Goal: Transaction & Acquisition: Purchase product/service

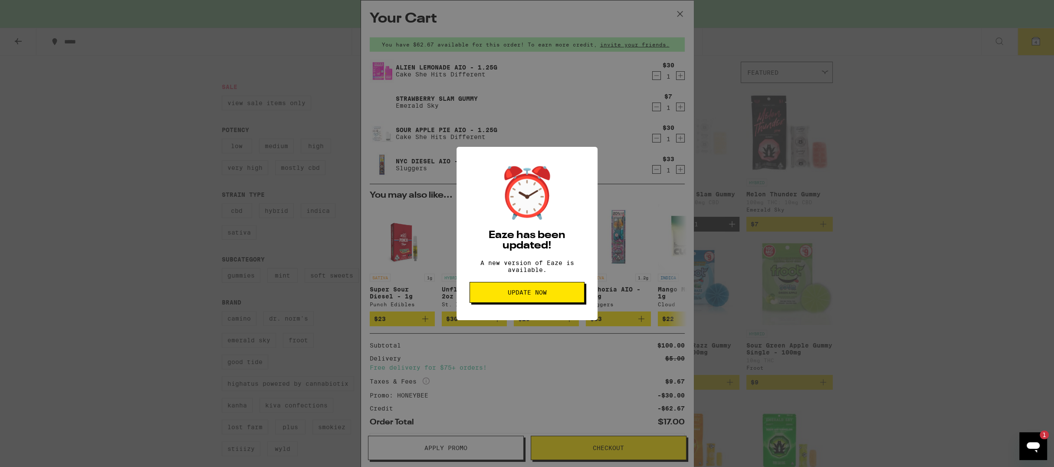
scroll to position [66, 0]
click at [507, 292] on button "Update Now" at bounding box center [527, 292] width 115 height 21
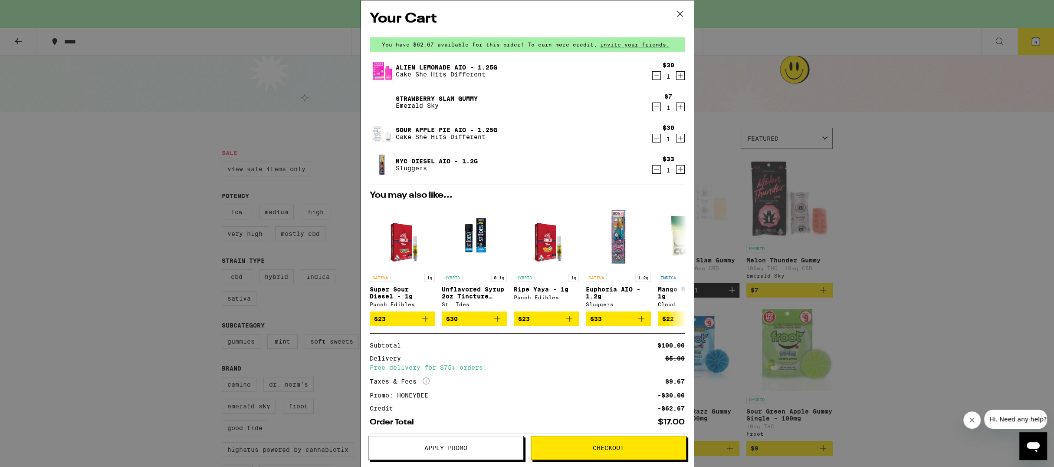
drag, startPoint x: 851, startPoint y: 24, endPoint x: 846, endPoint y: 26, distance: 5.1
click at [851, 24] on div "Your Cart You have $62.67 available for this order! To earn more credit, invite…" at bounding box center [527, 233] width 1054 height 467
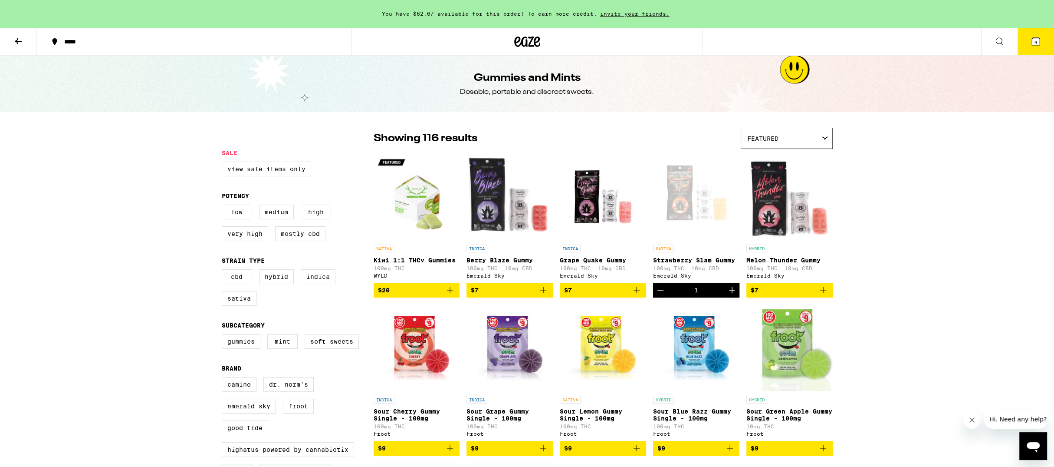
scroll to position [2, 0]
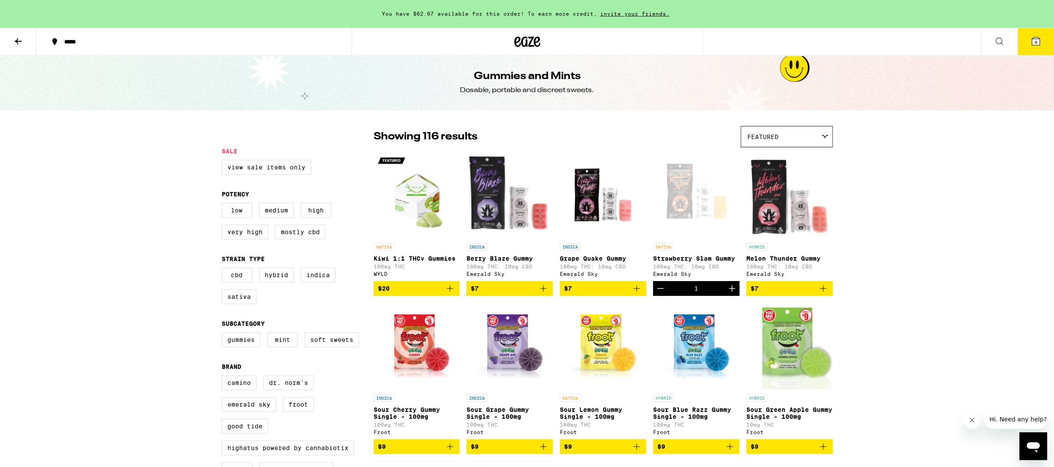
click at [1034, 51] on button "4" at bounding box center [1036, 41] width 36 height 27
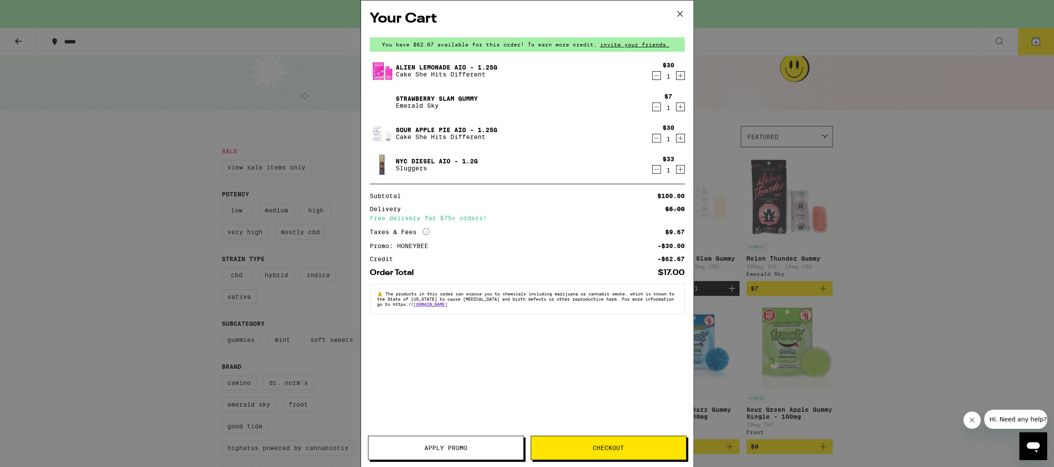
click at [681, 12] on icon at bounding box center [680, 13] width 13 height 13
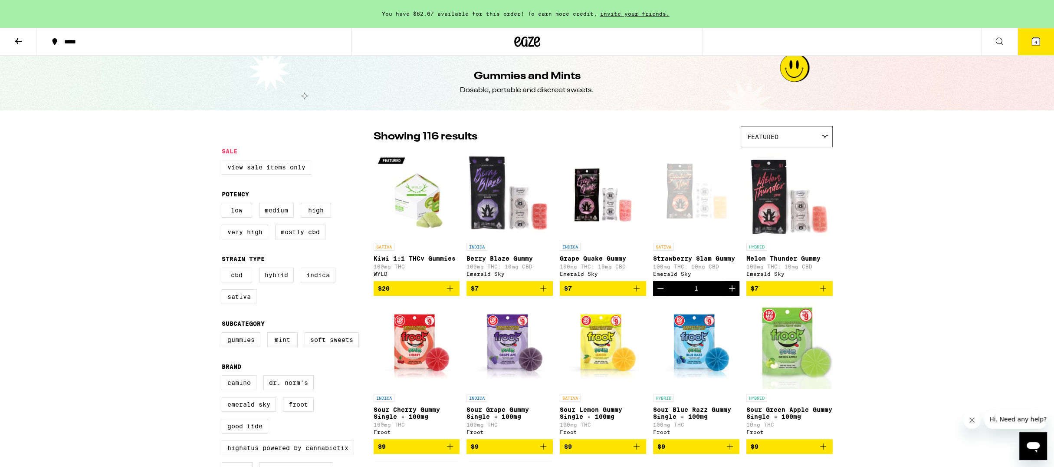
click at [517, 37] on icon at bounding box center [527, 42] width 26 height 16
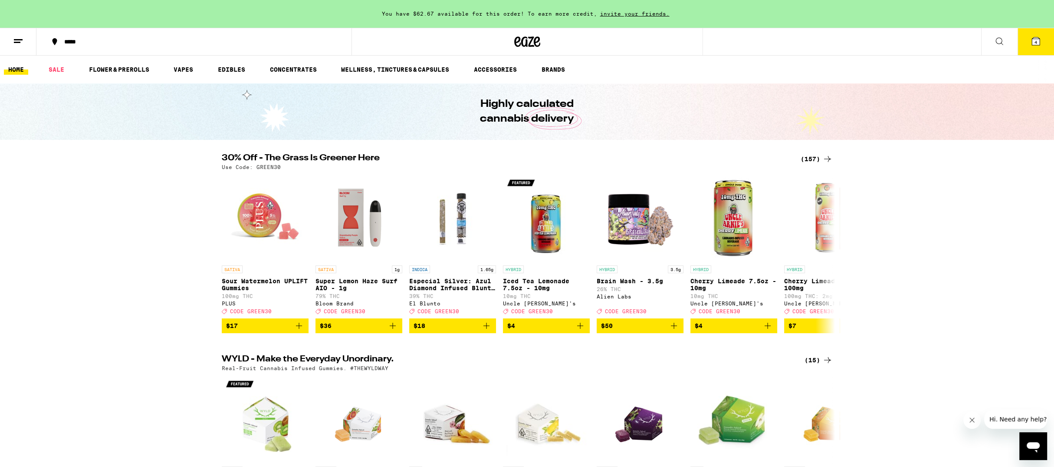
click at [1000, 42] on icon at bounding box center [999, 41] width 10 height 10
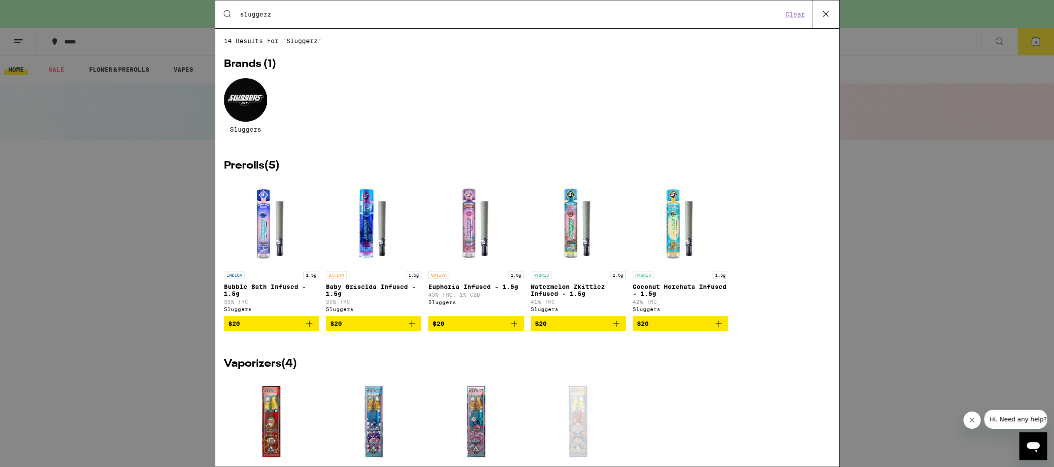
type input "sluggerz"
click at [239, 97] on div at bounding box center [245, 99] width 43 height 43
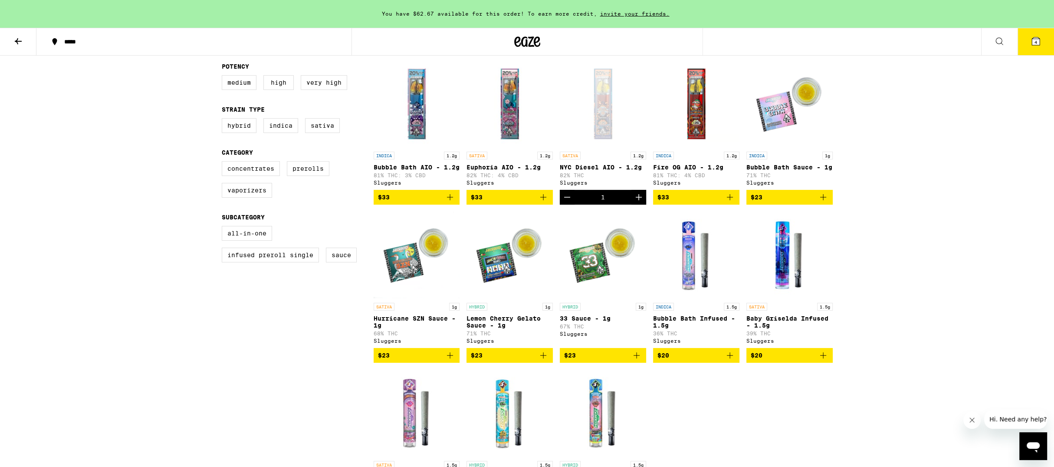
scroll to position [248, 0]
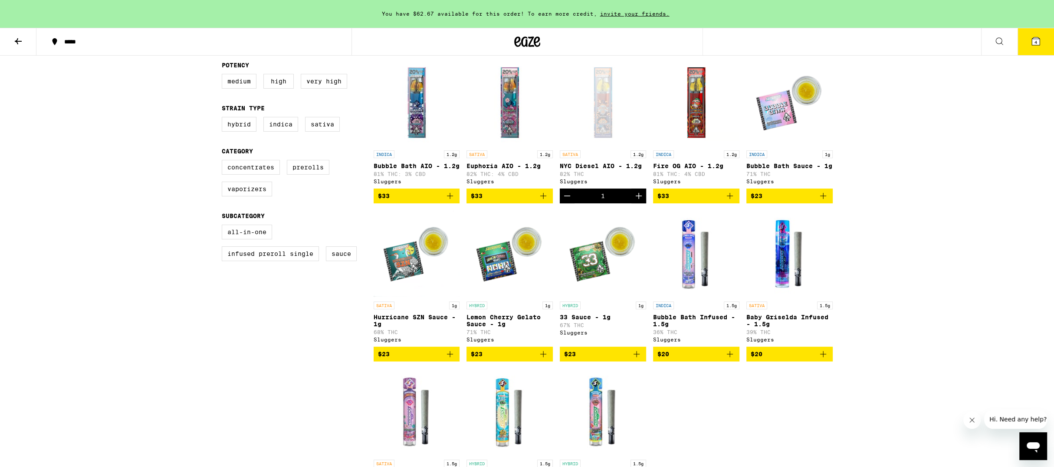
click at [695, 95] on img "Open page for Fire OG AIO - 1.2g from Sluggers" at bounding box center [696, 102] width 86 height 87
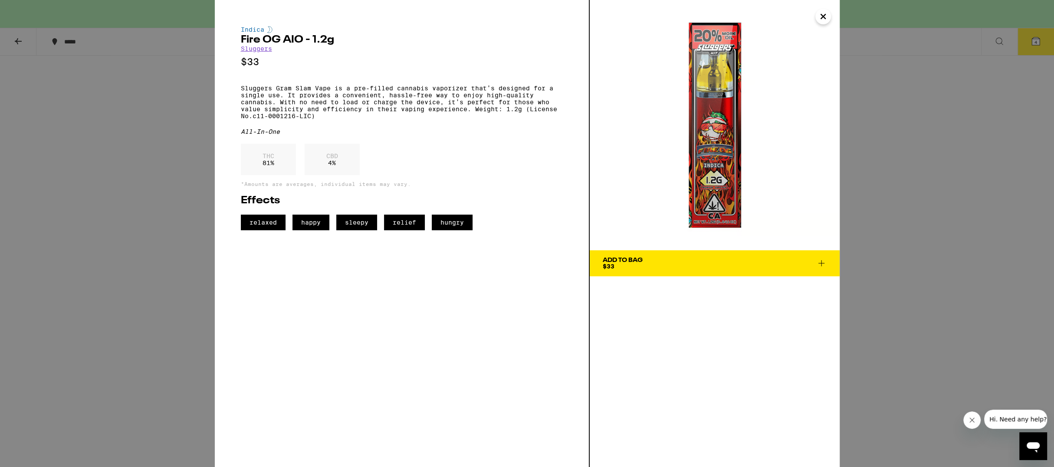
click at [915, 102] on div "Indica Fire OG AIO - 1.2g Sluggers $33 Sluggers Gram Slam Vape is a pre-filled …" at bounding box center [527, 233] width 1054 height 467
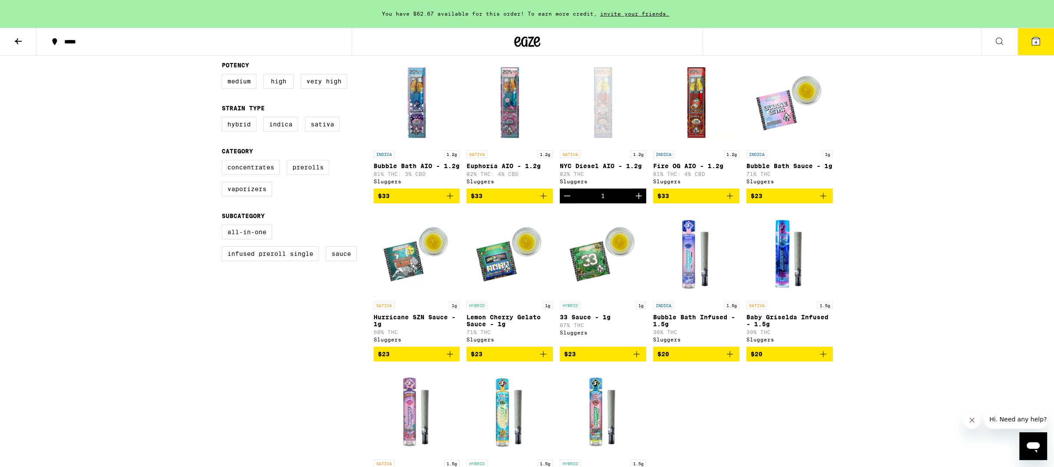
click at [1033, 46] on button "4" at bounding box center [1036, 41] width 36 height 27
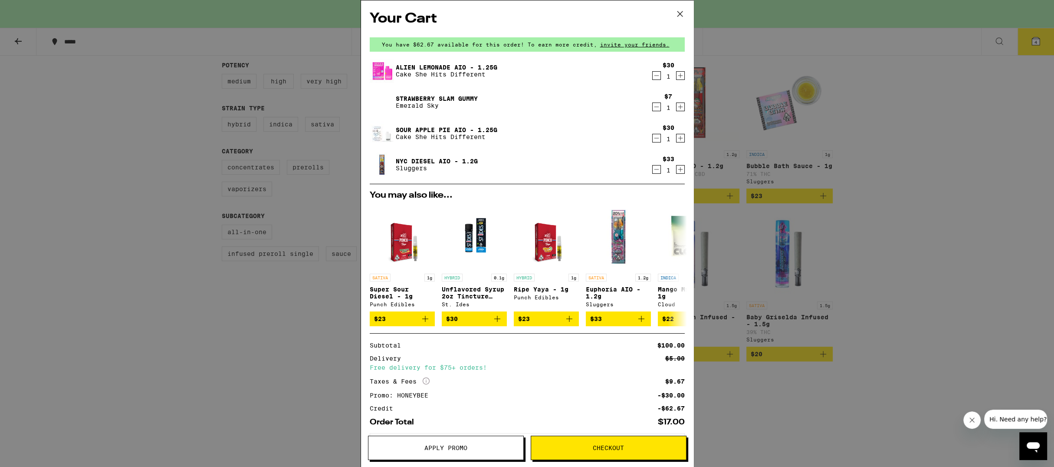
click at [657, 171] on icon "Decrement" at bounding box center [657, 169] width 8 height 10
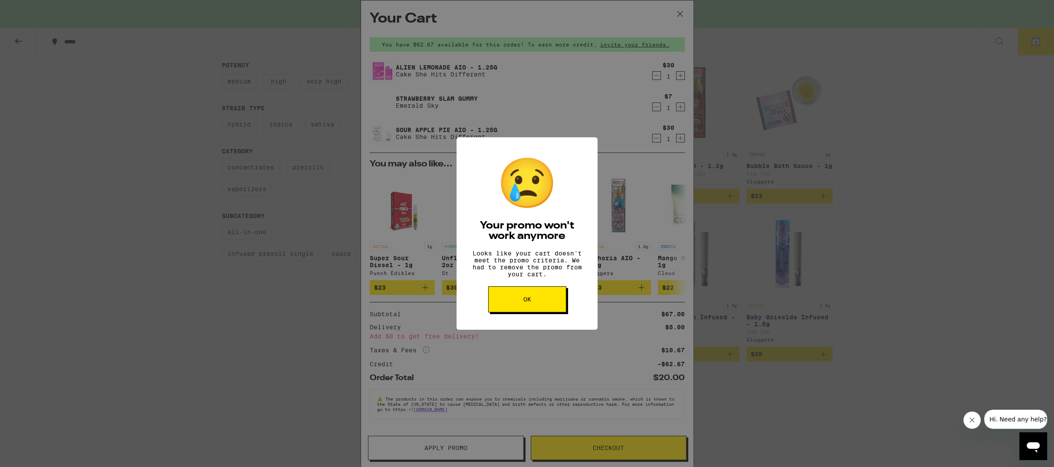
drag, startPoint x: 545, startPoint y: 302, endPoint x: 556, endPoint y: 283, distance: 22.3
click at [545, 302] on button "OK" at bounding box center [527, 299] width 78 height 26
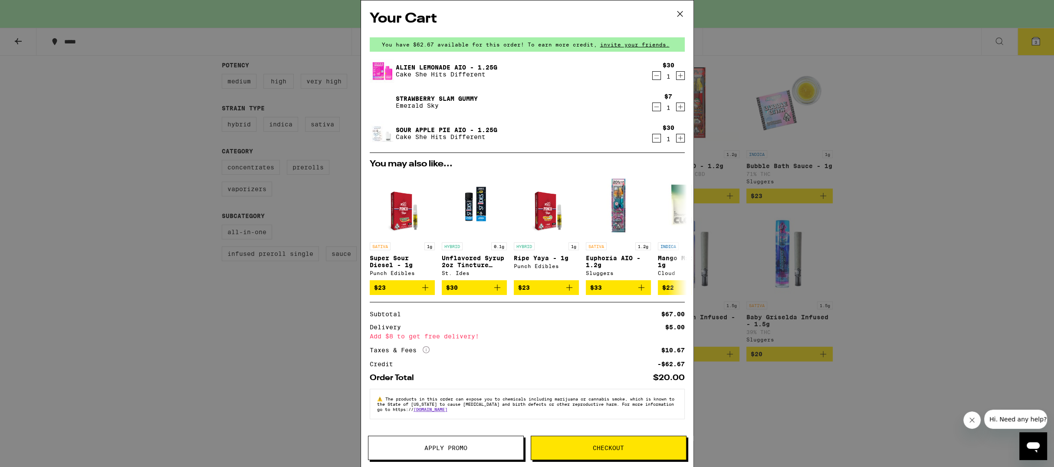
click at [899, 132] on div "Your Cart You have $62.67 available for this order! To earn more credit, invite…" at bounding box center [527, 233] width 1054 height 467
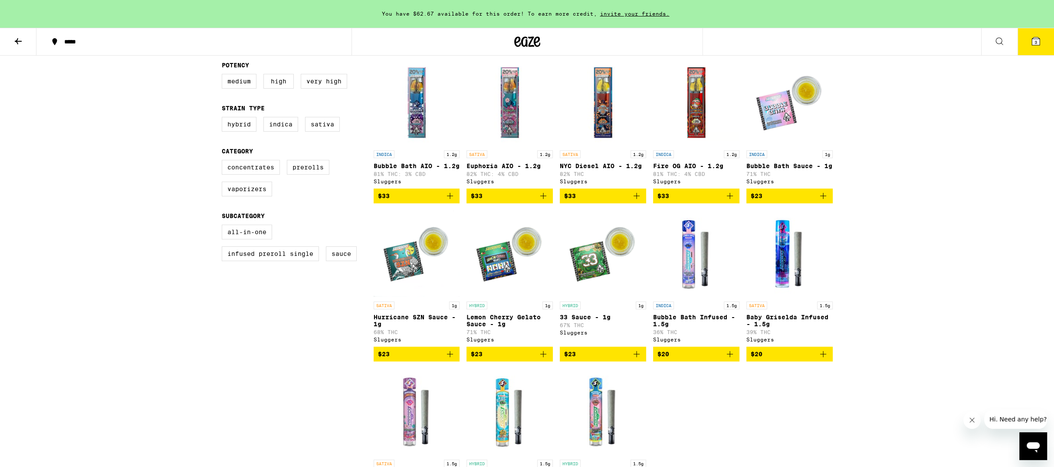
click at [603, 109] on img "Open page for NYC Diesel AIO - 1.2g from Sluggers" at bounding box center [603, 102] width 86 height 87
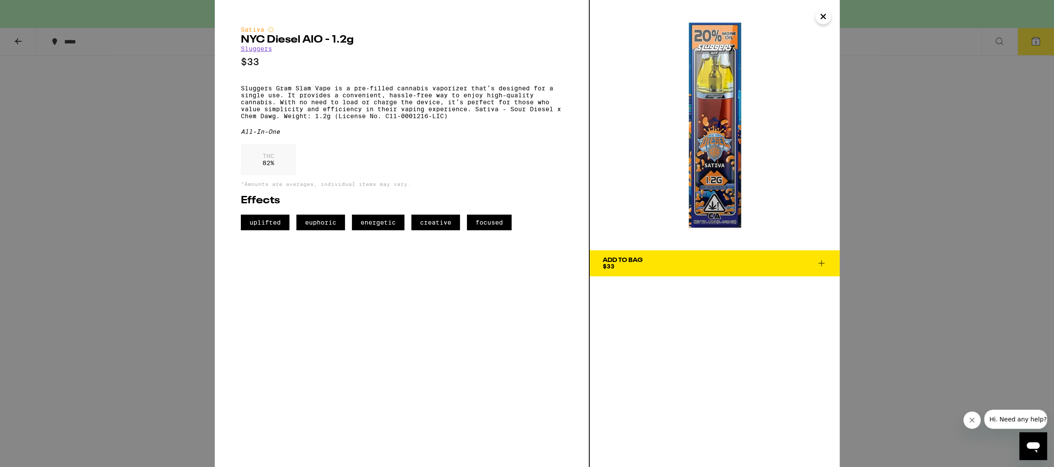
click at [905, 227] on div "Sativa NYC Diesel AIO - 1.2g Sluggers $33 Sluggers Gram Slam Vape is a pre-fill…" at bounding box center [527, 233] width 1054 height 467
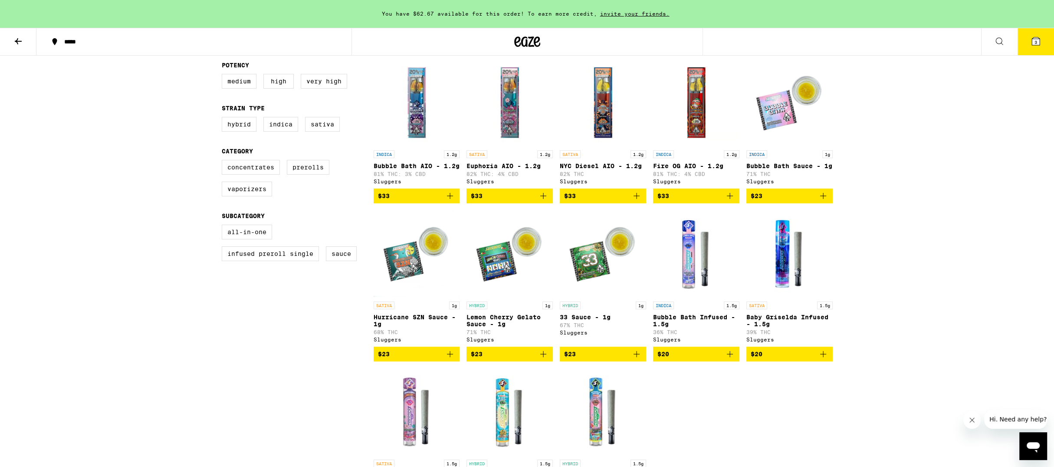
click at [635, 201] on icon "Add to bag" at bounding box center [637, 196] width 10 height 10
click at [1033, 45] on icon at bounding box center [1036, 41] width 8 height 8
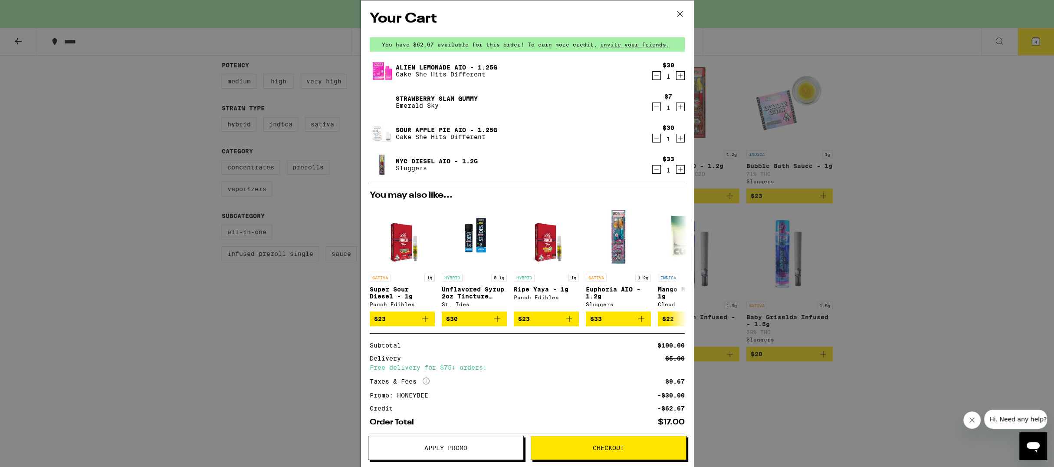
click at [659, 107] on icon "Decrement" at bounding box center [656, 107] width 5 height 0
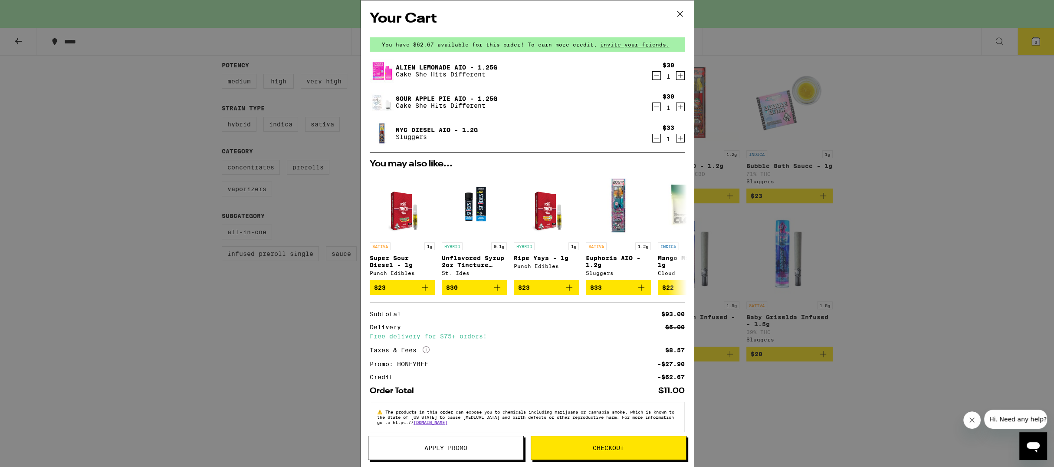
click at [680, 13] on icon at bounding box center [680, 13] width 13 height 13
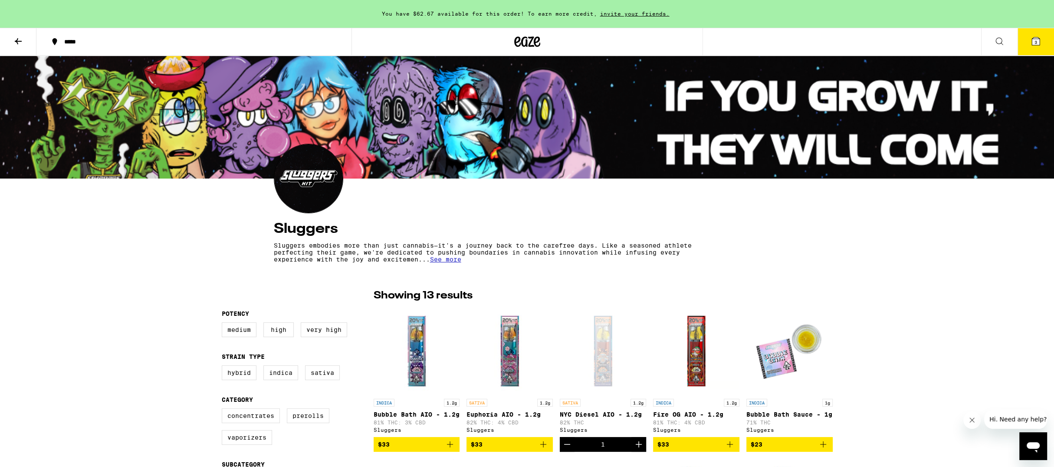
click at [1034, 48] on button "3" at bounding box center [1036, 41] width 36 height 27
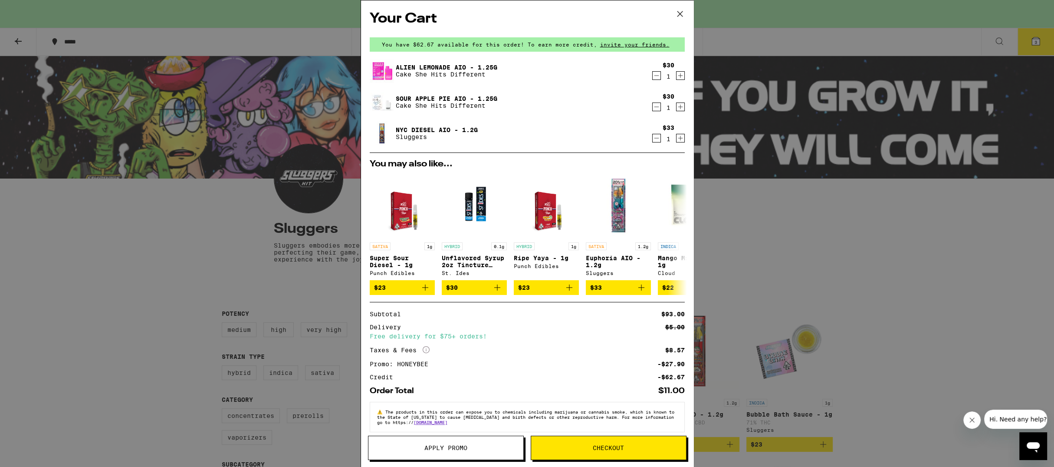
click at [676, 13] on icon at bounding box center [680, 13] width 13 height 13
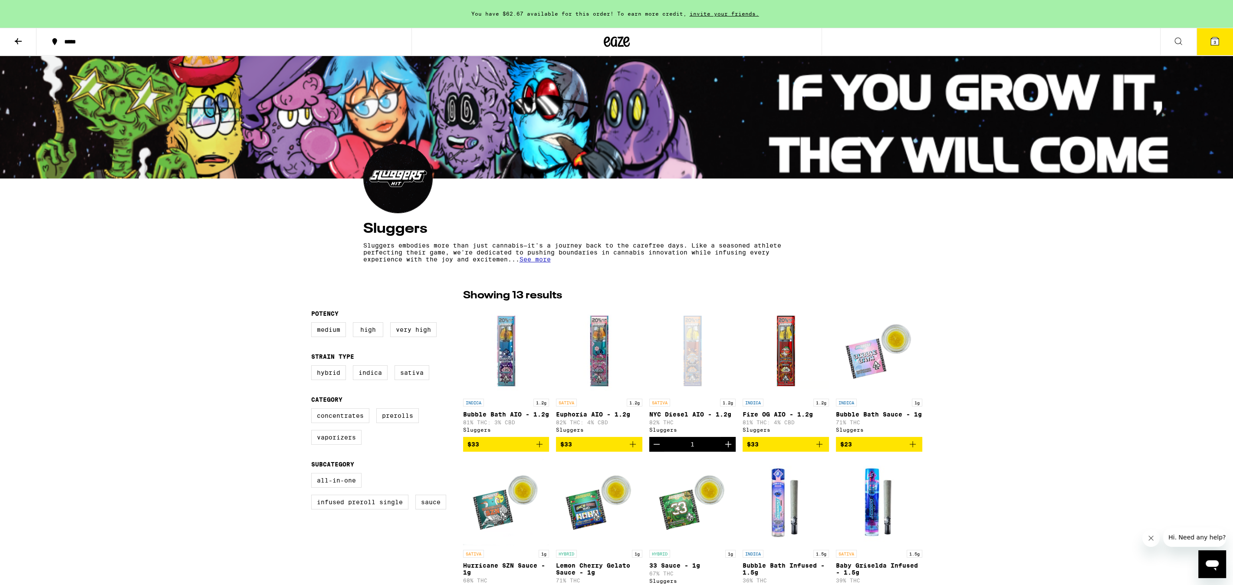
click at [785, 362] on img "Open page for Fire OG AIO - 1.2g from Sluggers" at bounding box center [786, 350] width 86 height 87
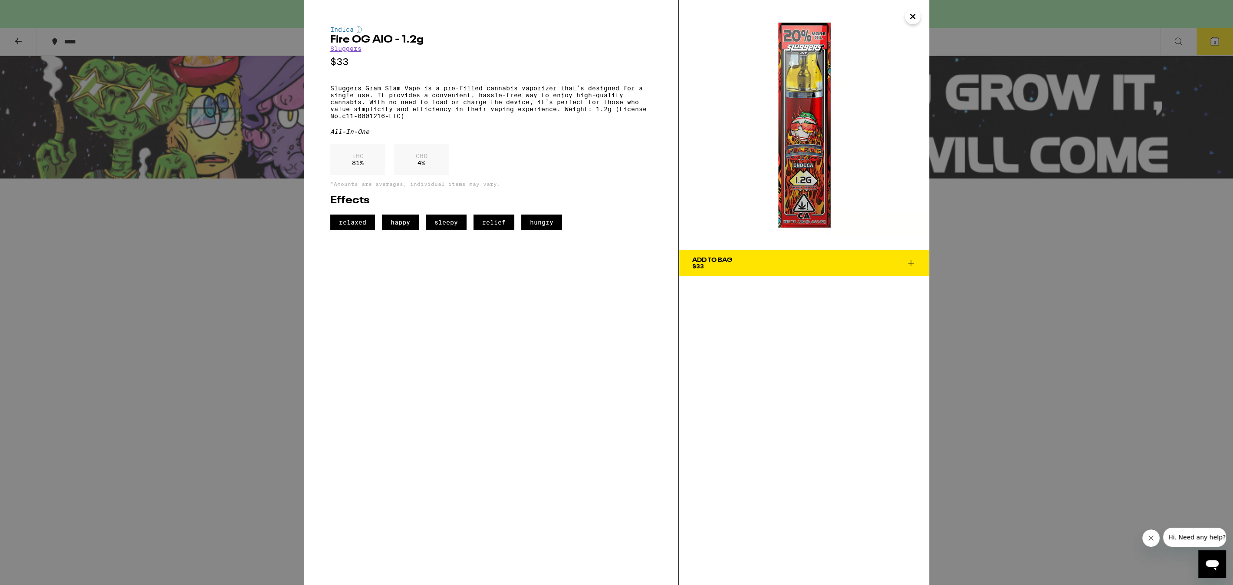
click at [909, 19] on icon "Close" at bounding box center [913, 16] width 10 height 13
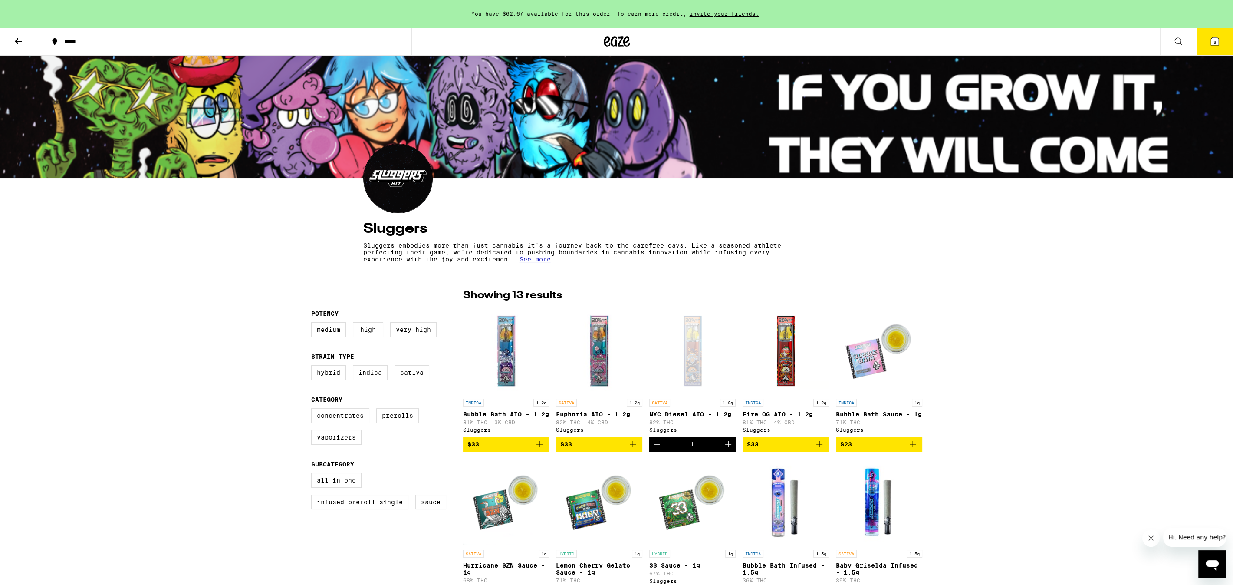
click at [822, 449] on icon "Add to bag" at bounding box center [819, 444] width 10 height 10
click at [655, 449] on icon "Decrement" at bounding box center [657, 444] width 10 height 10
click at [1054, 38] on button "3" at bounding box center [1215, 41] width 36 height 27
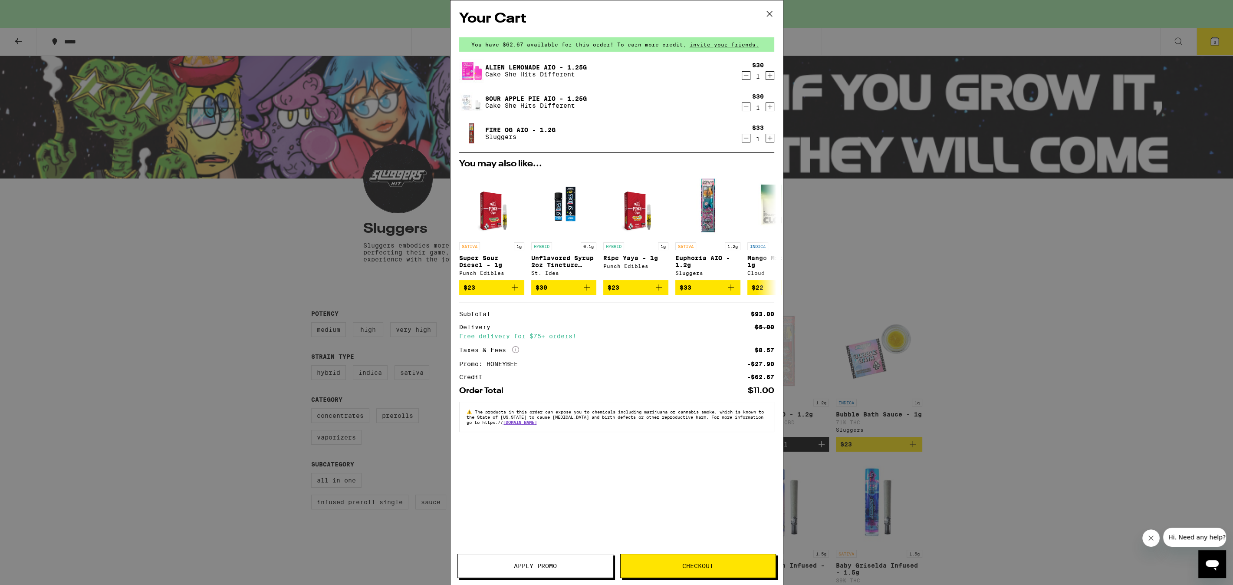
click at [771, 12] on icon at bounding box center [769, 13] width 13 height 13
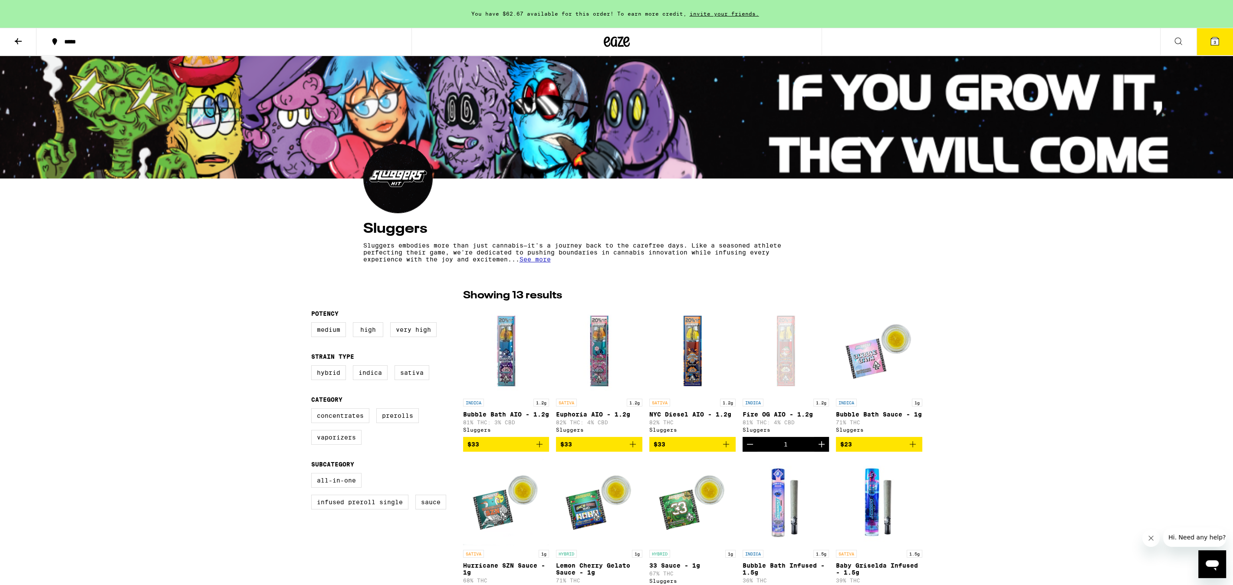
click at [619, 41] on icon at bounding box center [617, 42] width 26 height 16
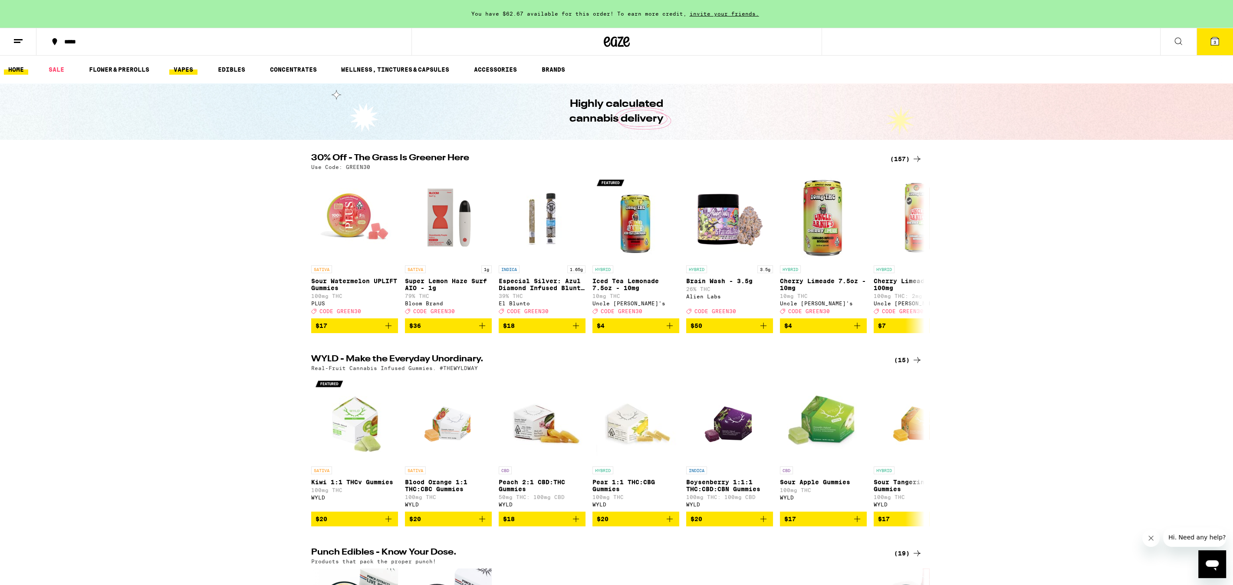
click at [175, 69] on link "VAPES" at bounding box center [183, 69] width 28 height 10
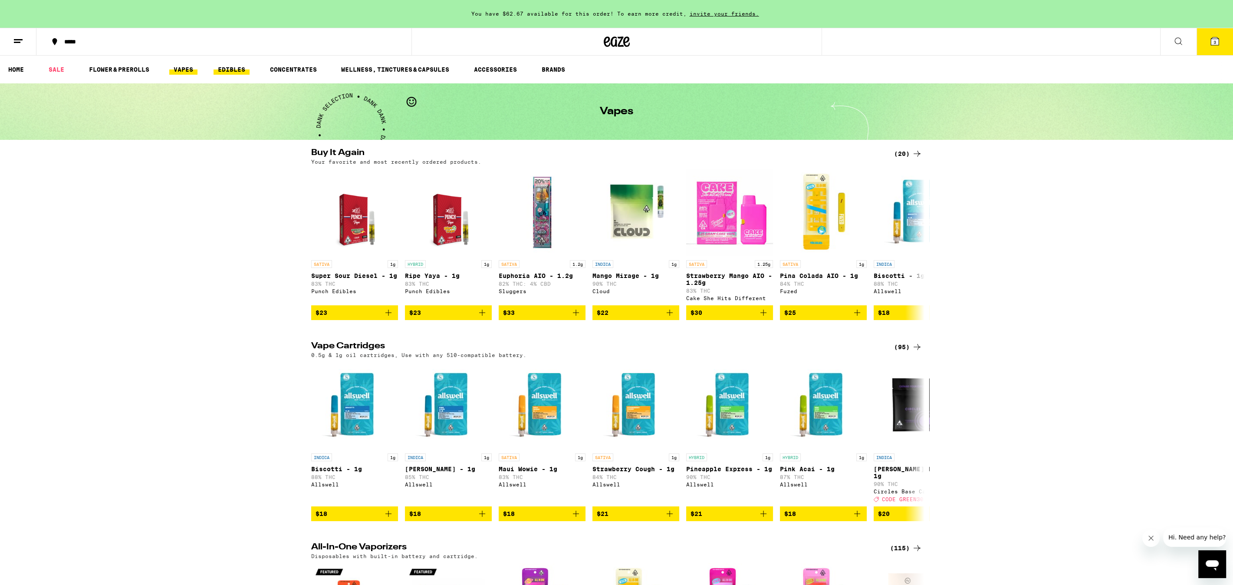
click at [226, 70] on link "EDIBLES" at bounding box center [232, 69] width 36 height 10
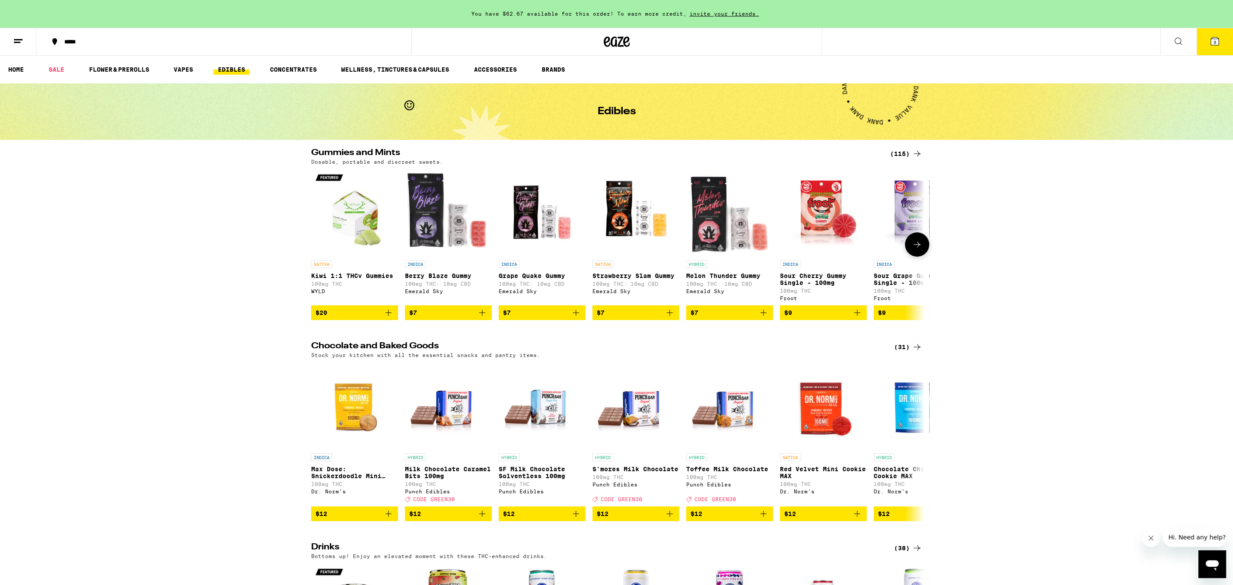
click at [668, 318] on icon "Add to bag" at bounding box center [670, 312] width 10 height 10
click at [1054, 38] on button "4" at bounding box center [1215, 41] width 36 height 27
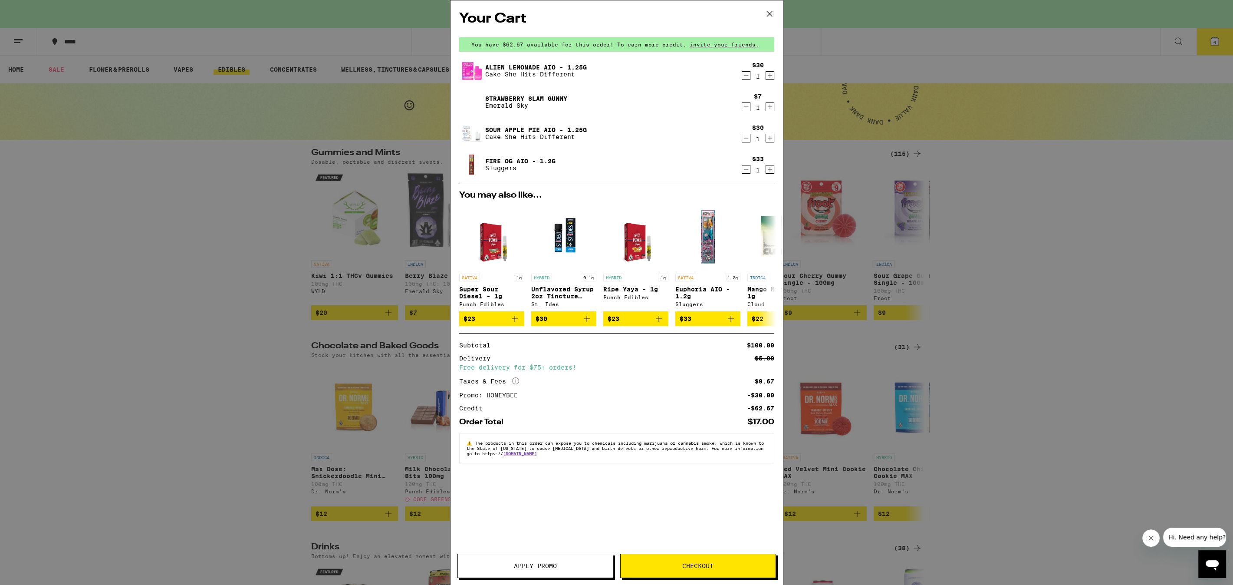
click at [515, 129] on link "Sour Apple Pie AIO - 1.25g" at bounding box center [536, 129] width 102 height 7
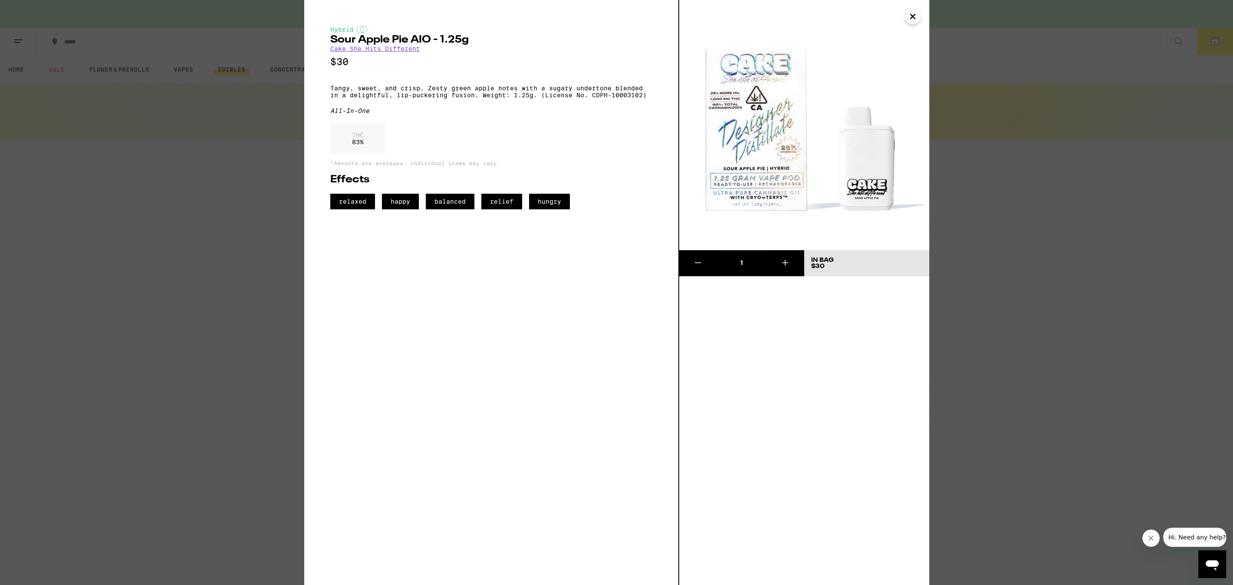
drag, startPoint x: 913, startPoint y: 20, endPoint x: 876, endPoint y: 42, distance: 43.0
click at [913, 20] on icon "Close" at bounding box center [913, 16] width 10 height 13
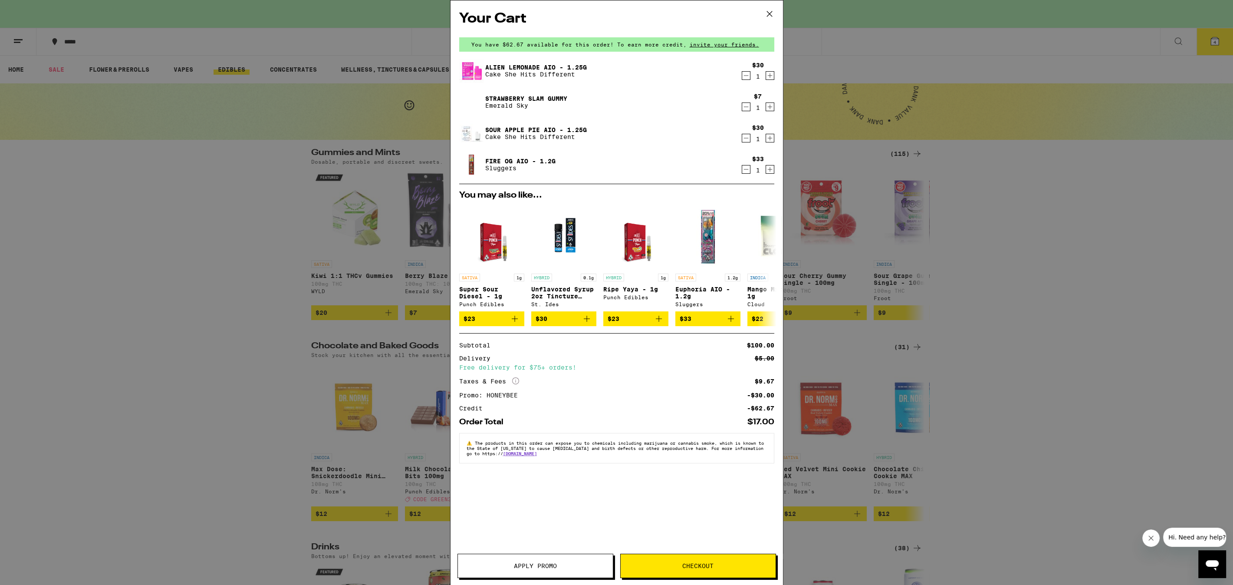
click at [539, 67] on link "Alien Lemonade AIO - 1.25g" at bounding box center [536, 67] width 102 height 7
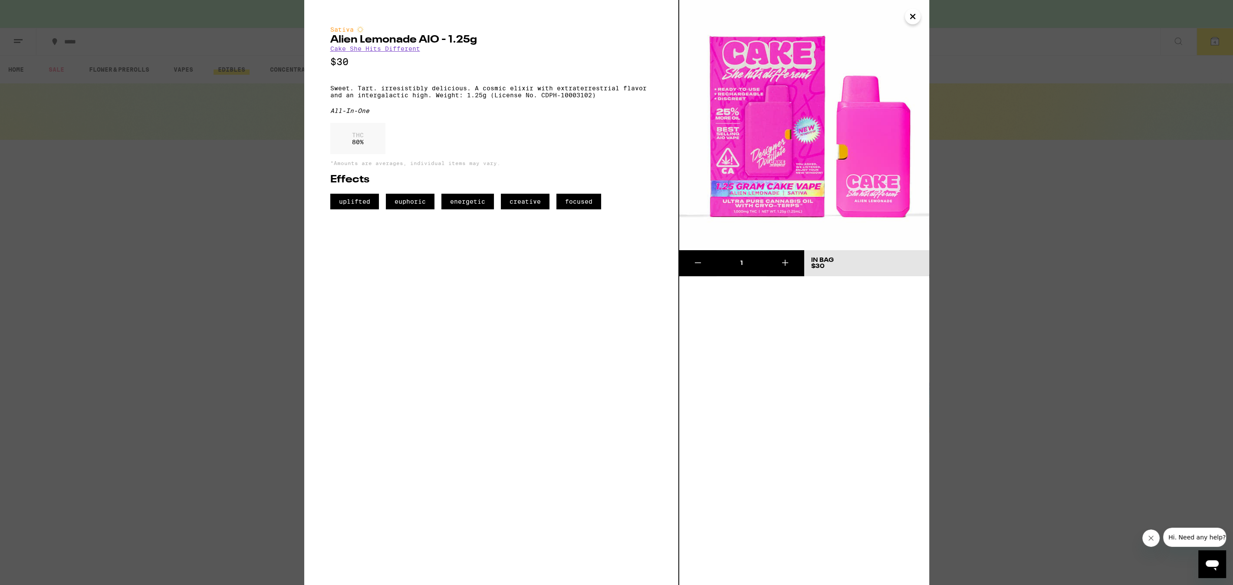
click at [404, 52] on link "Cake She Hits Different" at bounding box center [375, 48] width 90 height 7
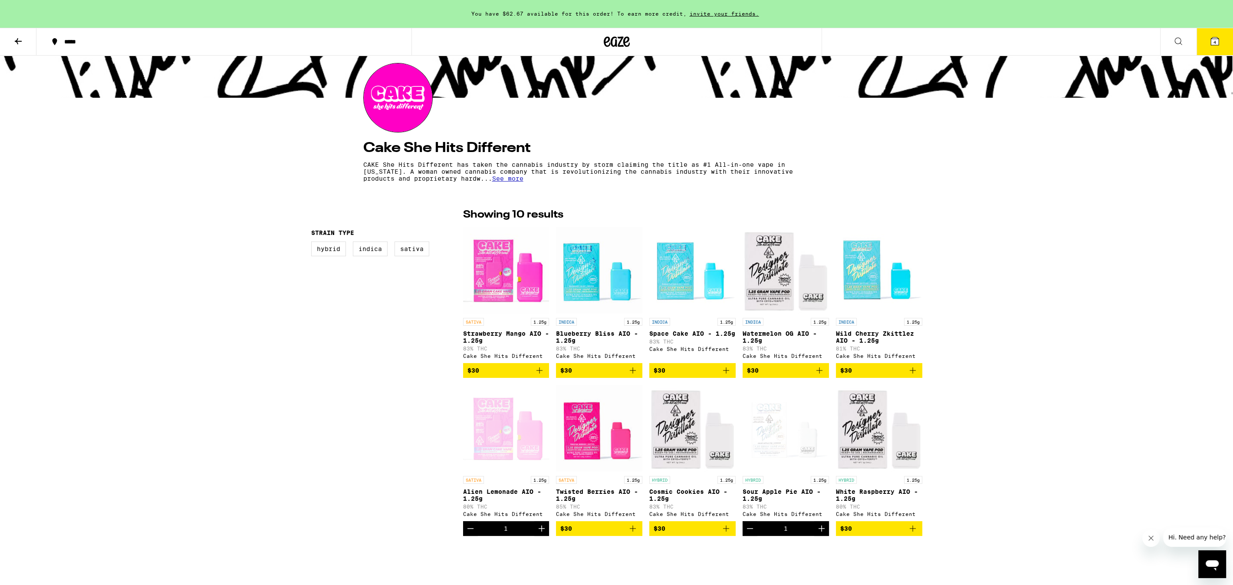
scroll to position [78, 0]
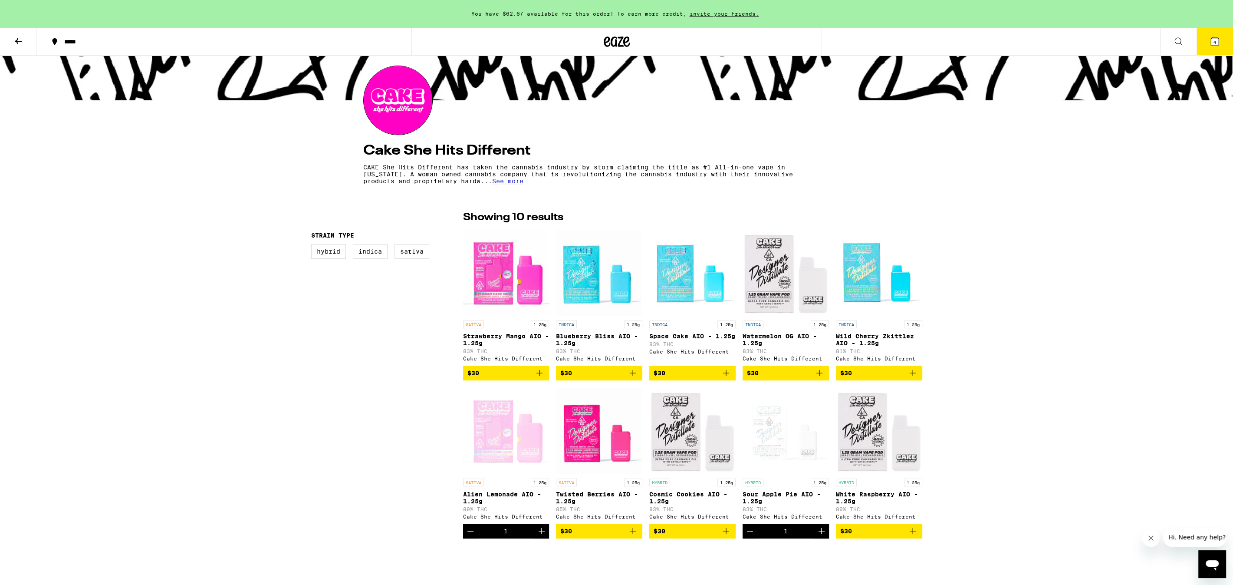
click at [469, 466] on icon "Decrement" at bounding box center [470, 531] width 10 height 10
click at [632, 466] on icon "Add to bag" at bounding box center [633, 531] width 10 height 10
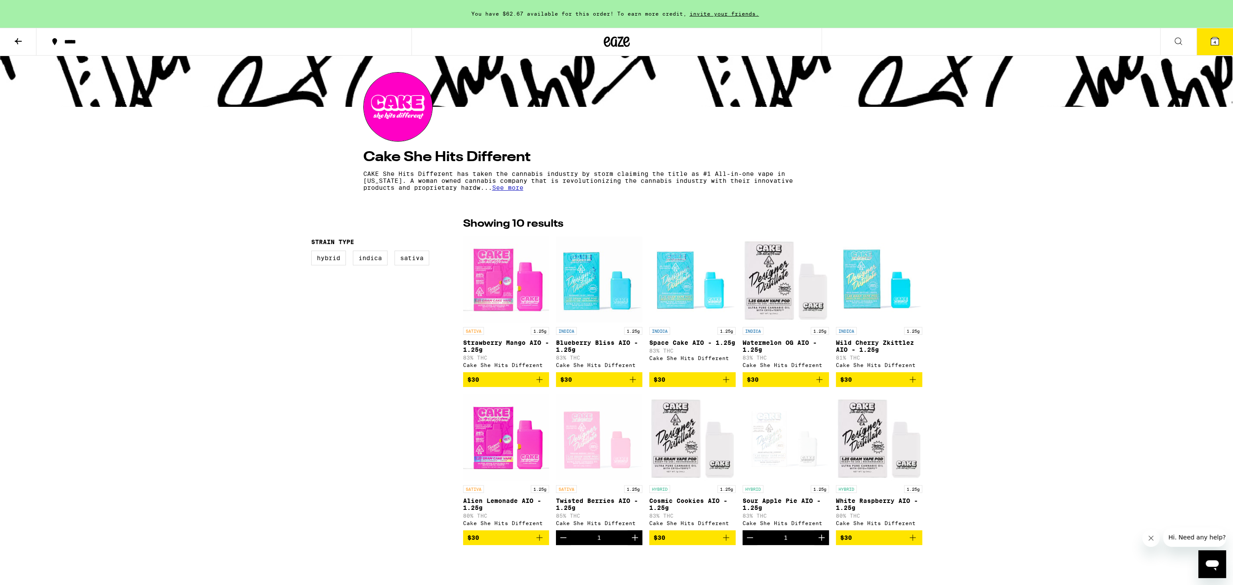
scroll to position [69, 0]
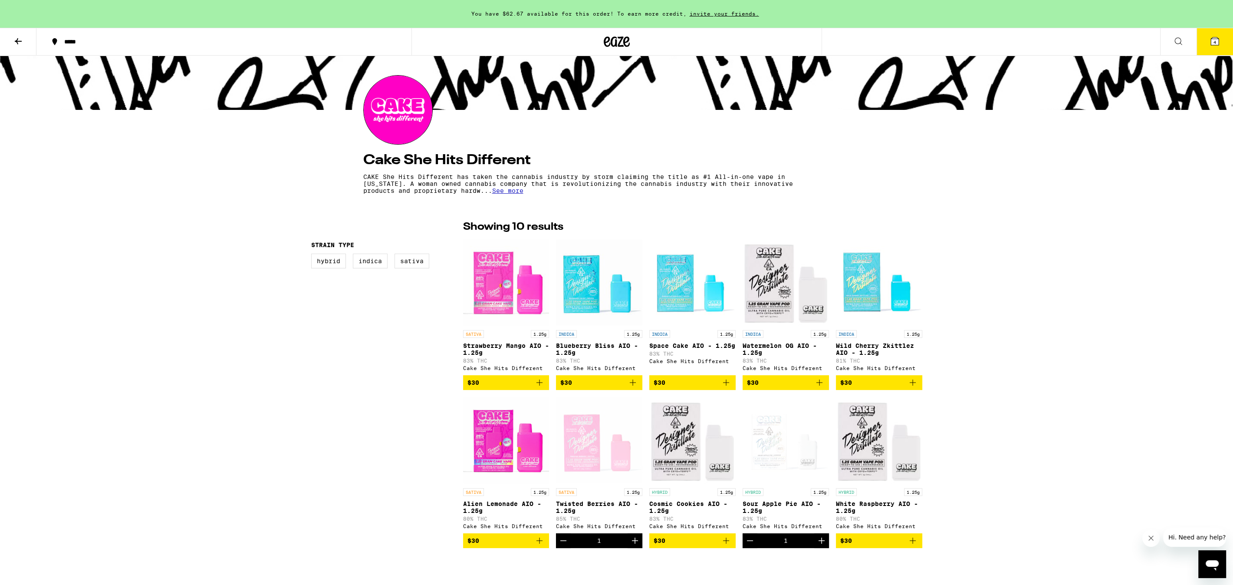
click at [749, 466] on icon "Decrement" at bounding box center [750, 540] width 10 height 10
click at [773, 460] on img "Open page for Sour Apple Pie AIO - 1.25g from Cake She Hits Different" at bounding box center [786, 440] width 86 height 87
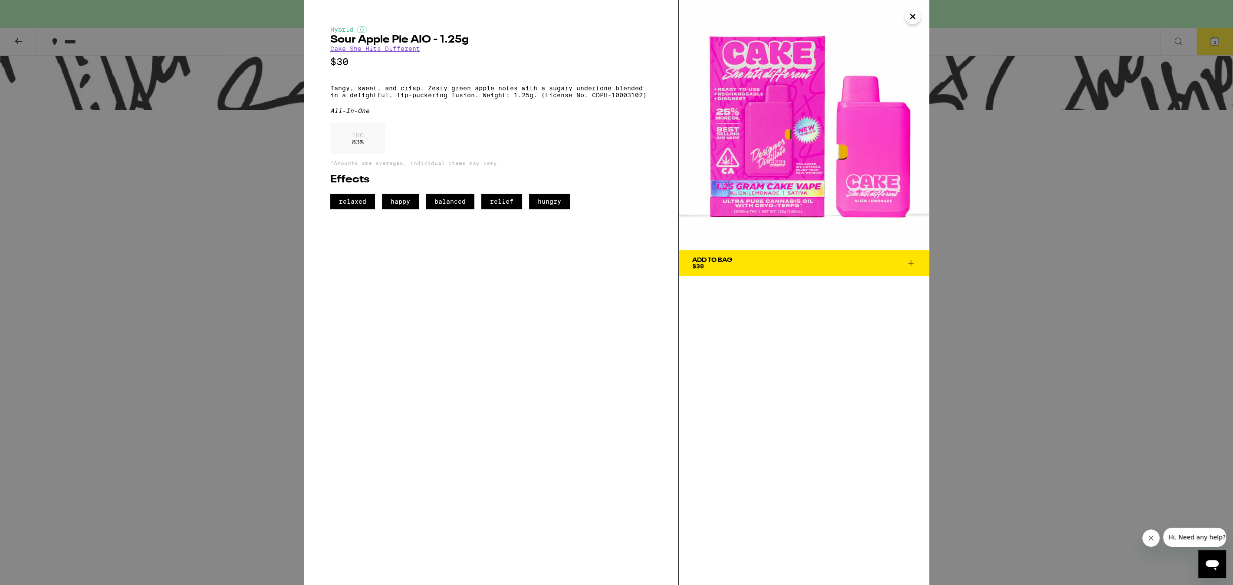
click at [947, 457] on div "Hybrid Sour Apple Pie AIO - 1.25g Cake She Hits Different $30 Tangy, sweet, and…" at bounding box center [616, 292] width 1233 height 585
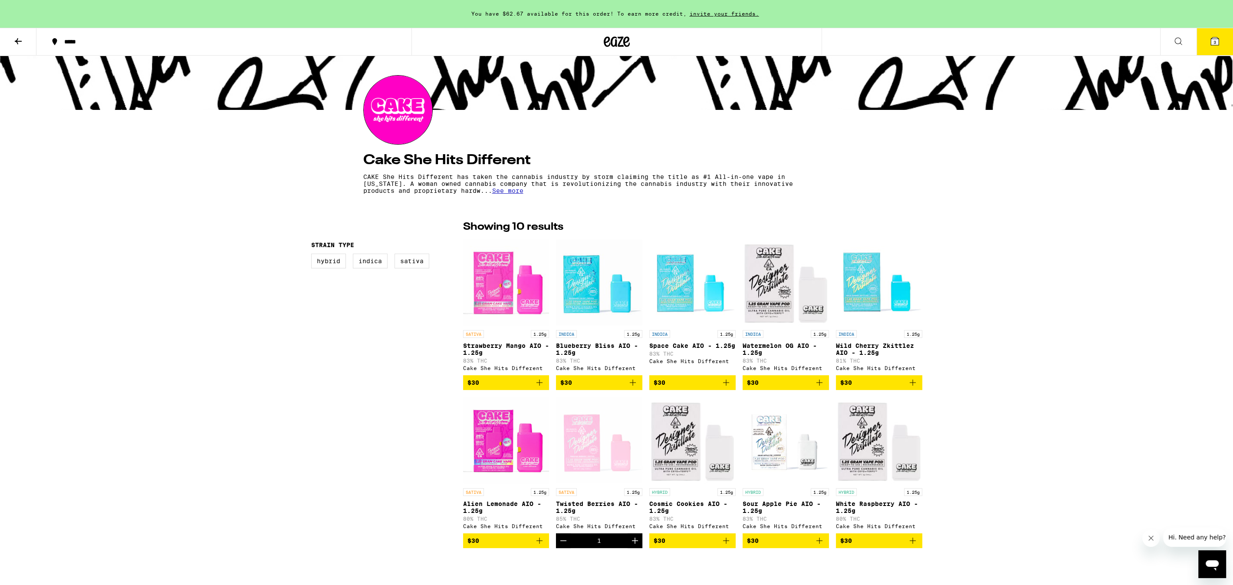
scroll to position [69, 0]
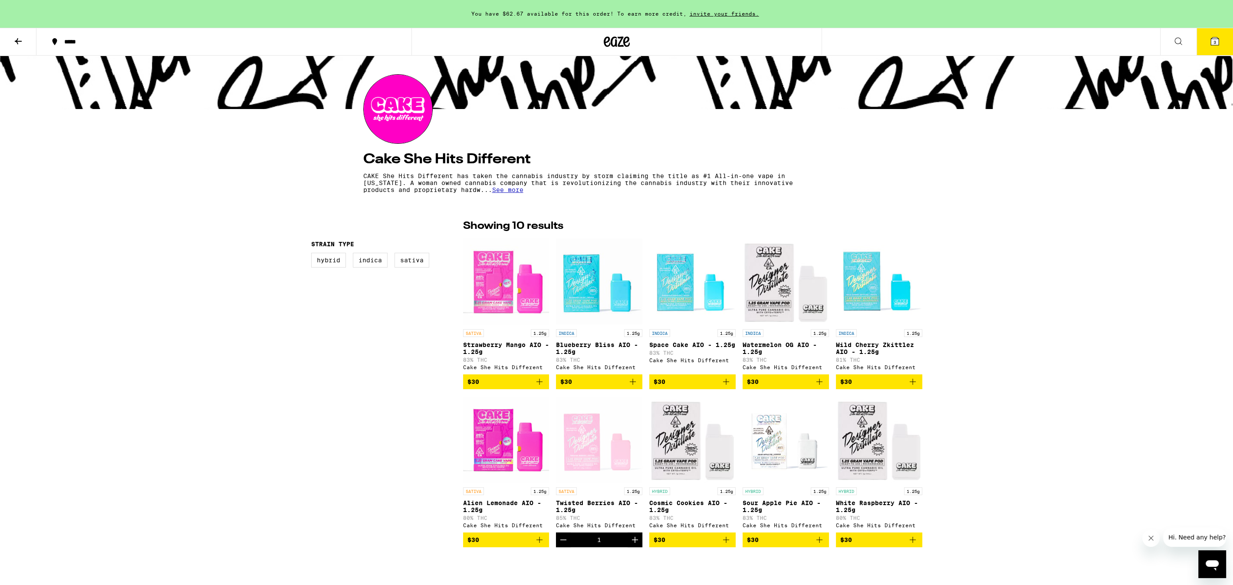
click at [772, 460] on img "Open page for Sour Apple Pie AIO - 1.25g from Cake She Hits Different" at bounding box center [786, 439] width 86 height 87
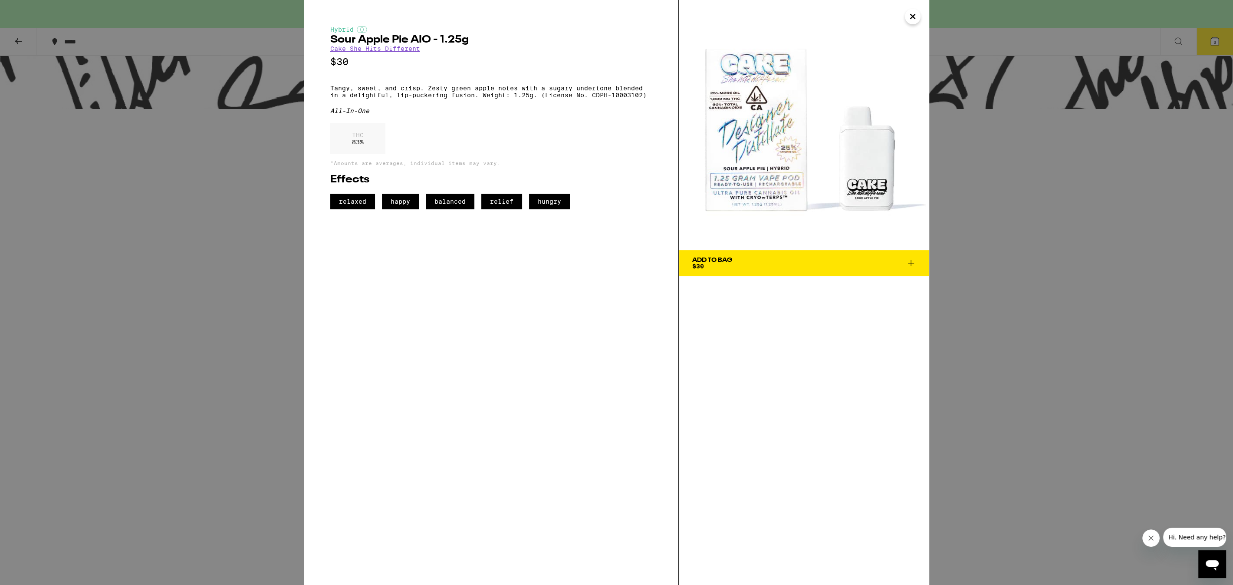
drag, startPoint x: 914, startPoint y: 20, endPoint x: 913, endPoint y: 25, distance: 4.8
click at [914, 20] on icon "Close" at bounding box center [913, 16] width 10 height 13
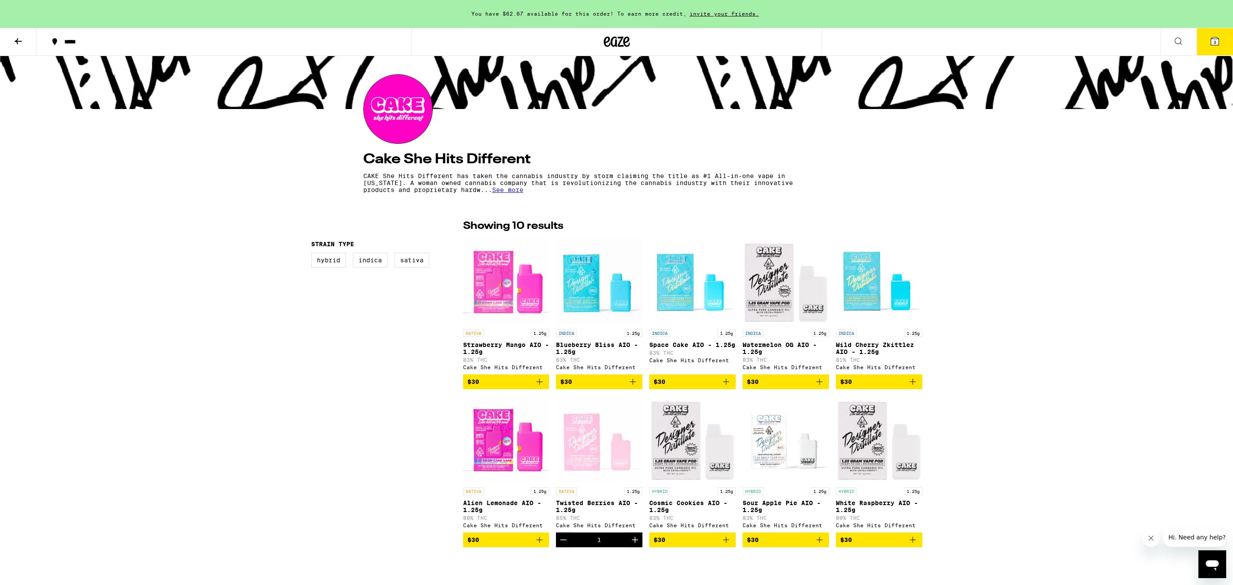
click at [882, 461] on img "Open page for White Raspberry AIO - 1.25g from Cake She Hits Different" at bounding box center [879, 439] width 86 height 87
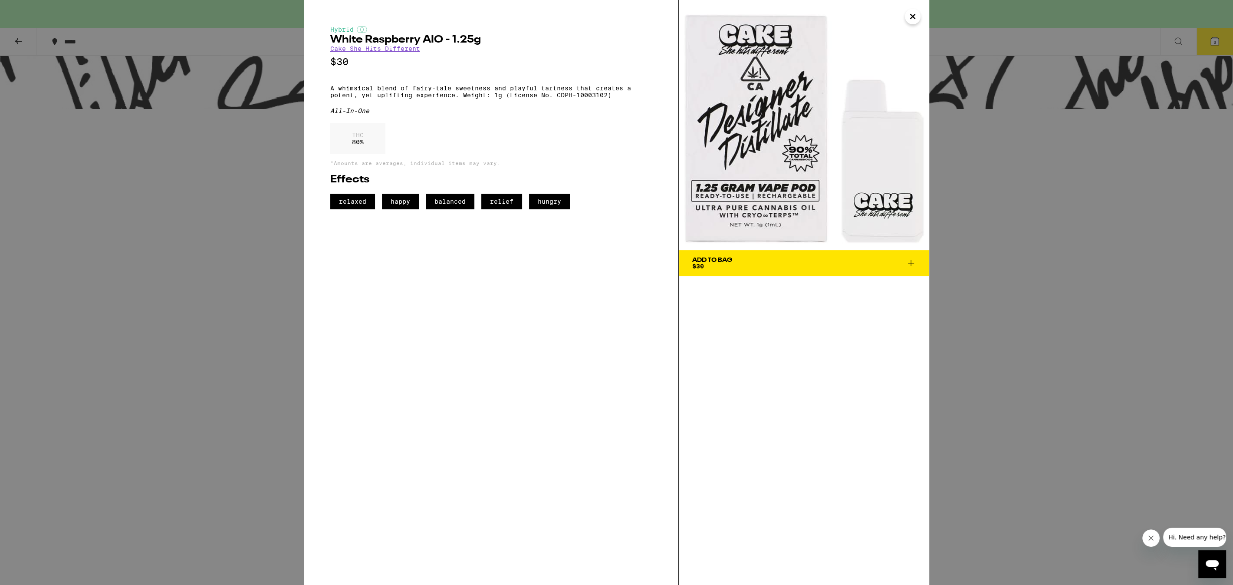
drag, startPoint x: 914, startPoint y: 20, endPoint x: 915, endPoint y: 43, distance: 23.0
click at [914, 20] on icon "Close" at bounding box center [913, 16] width 10 height 13
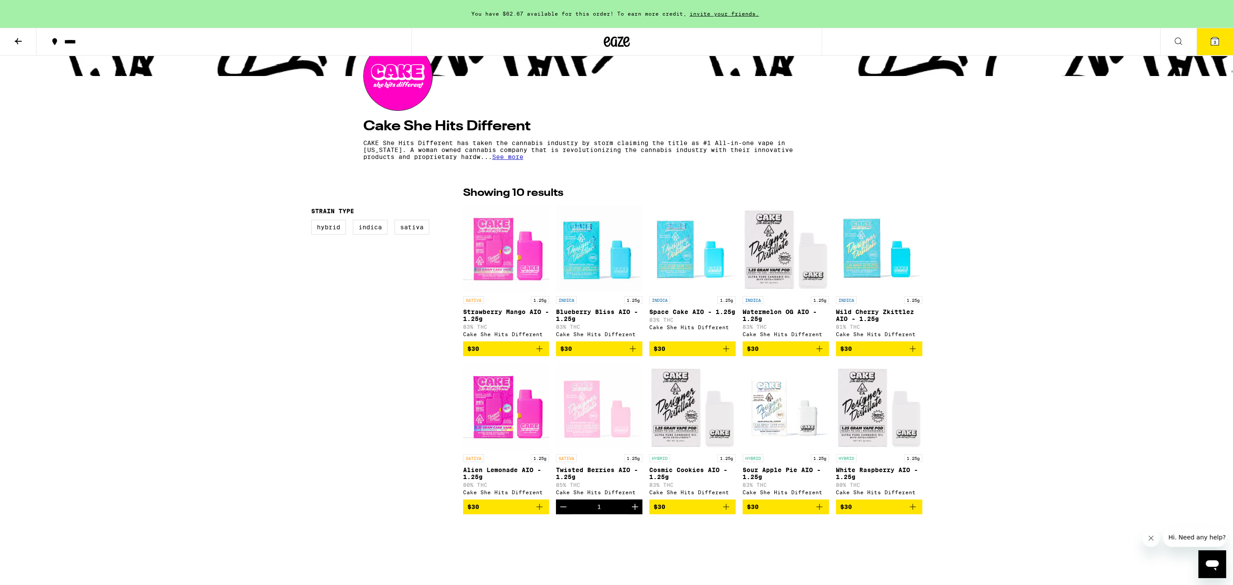
scroll to position [102, 0]
click at [822, 466] on icon "Add to bag" at bounding box center [819, 507] width 6 height 6
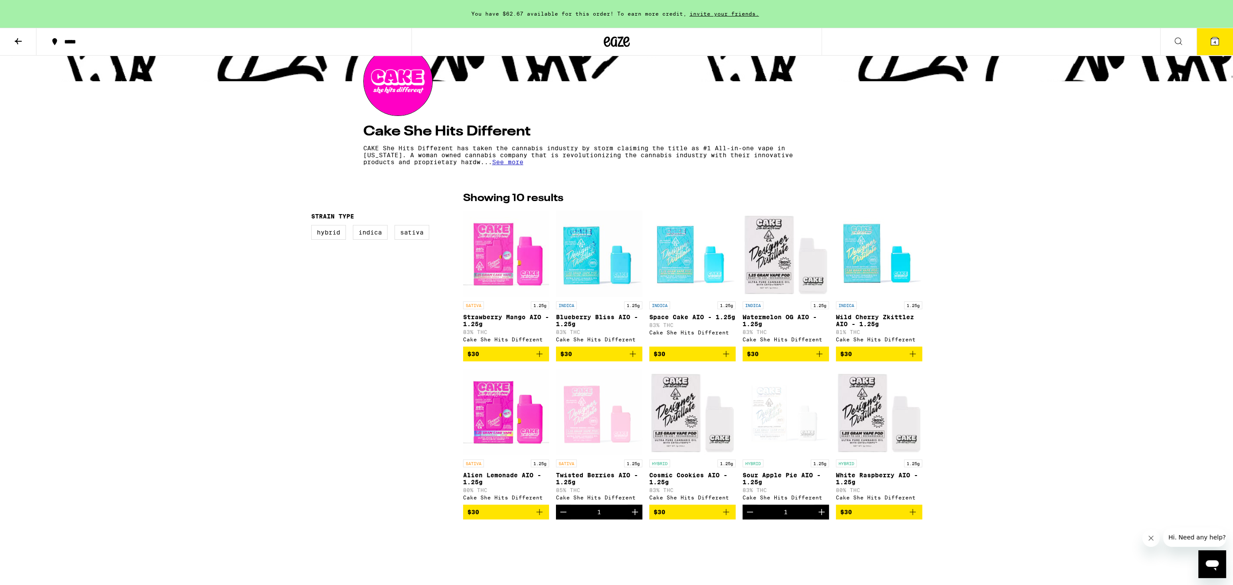
scroll to position [96, 0]
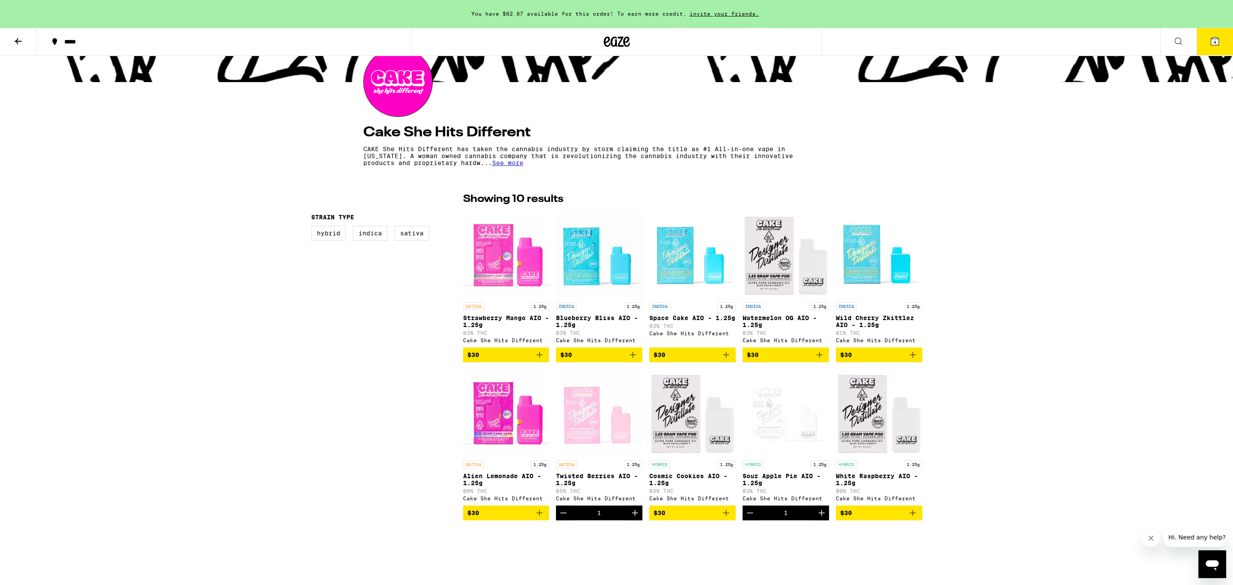
click at [1054, 42] on icon at bounding box center [1215, 41] width 8 height 8
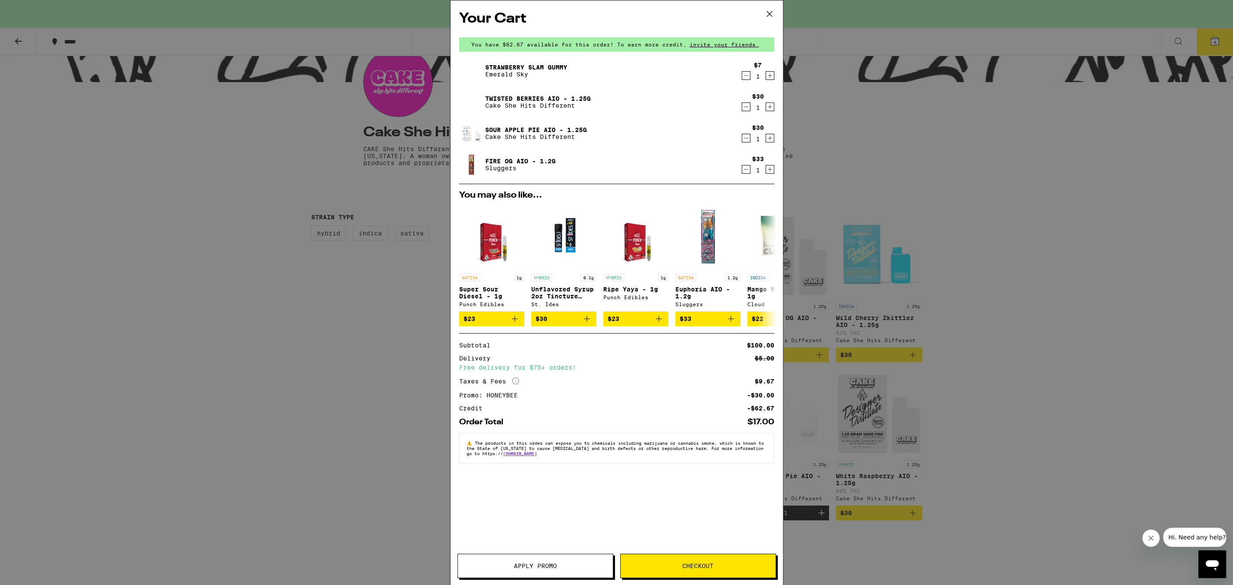
click at [518, 162] on link "Fire OG AIO - 1.2g" at bounding box center [520, 161] width 70 height 7
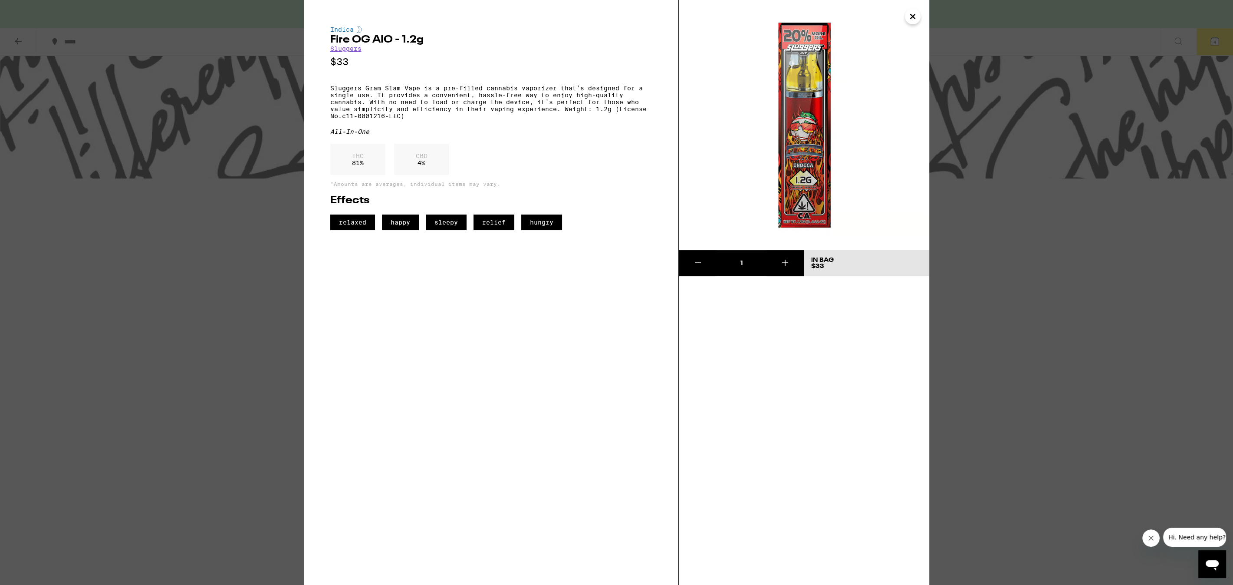
click at [361, 50] on link "Sluggers" at bounding box center [345, 48] width 31 height 7
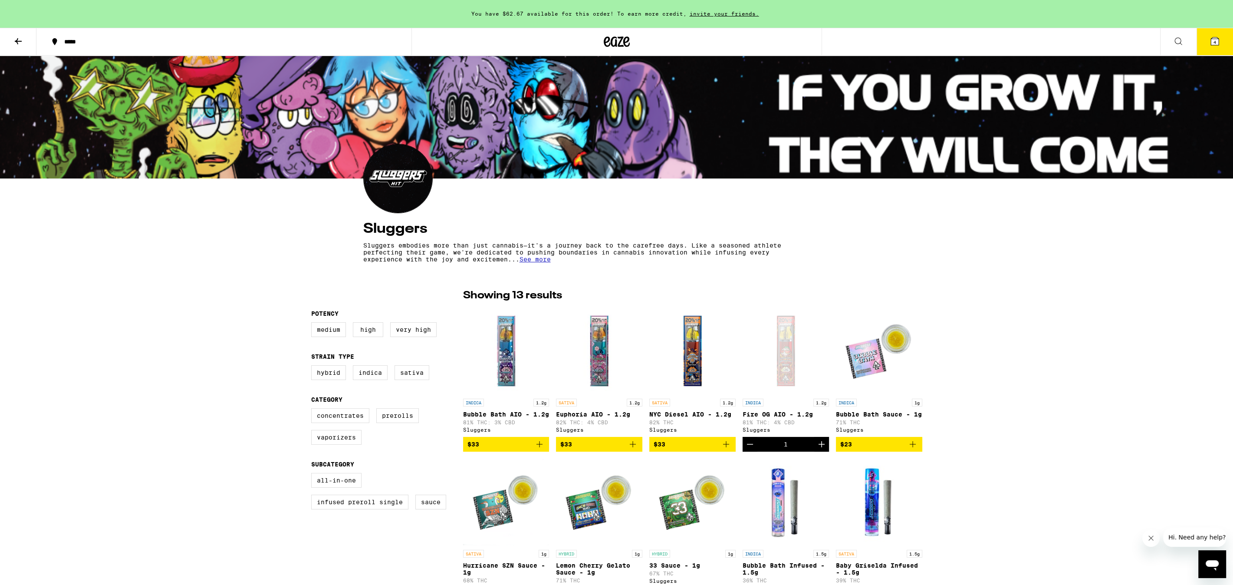
scroll to position [0, 0]
click at [608, 346] on img "Open page for Euphoria AIO - 1.2g from Sluggers" at bounding box center [599, 350] width 86 height 87
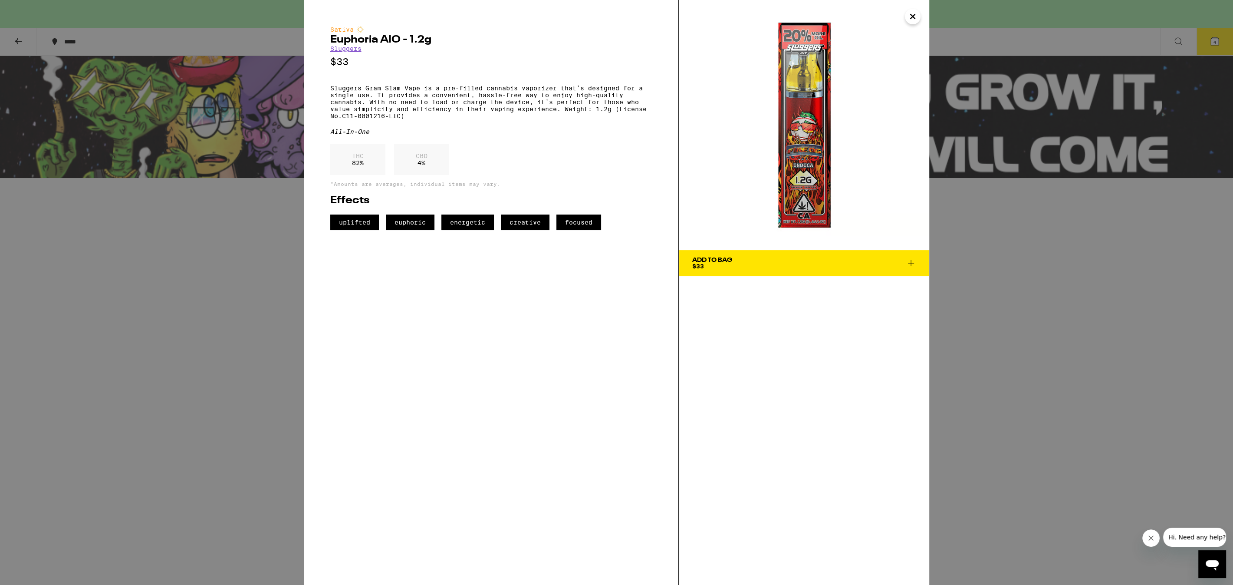
click at [913, 15] on icon "Close" at bounding box center [913, 16] width 10 height 13
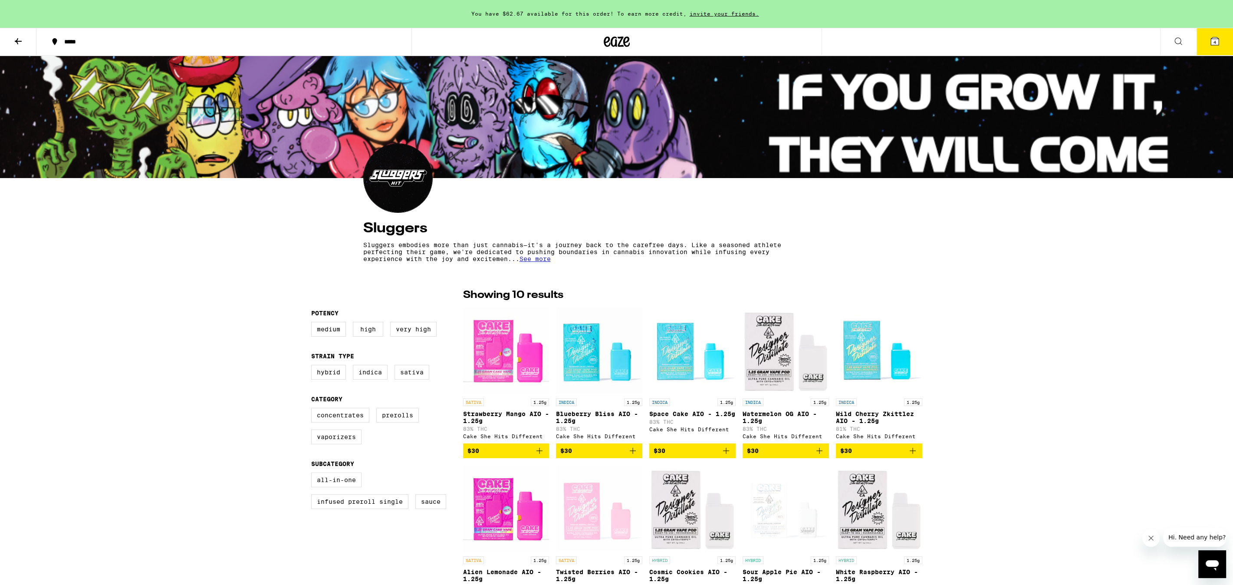
click at [1054, 39] on icon at bounding box center [1178, 41] width 10 height 10
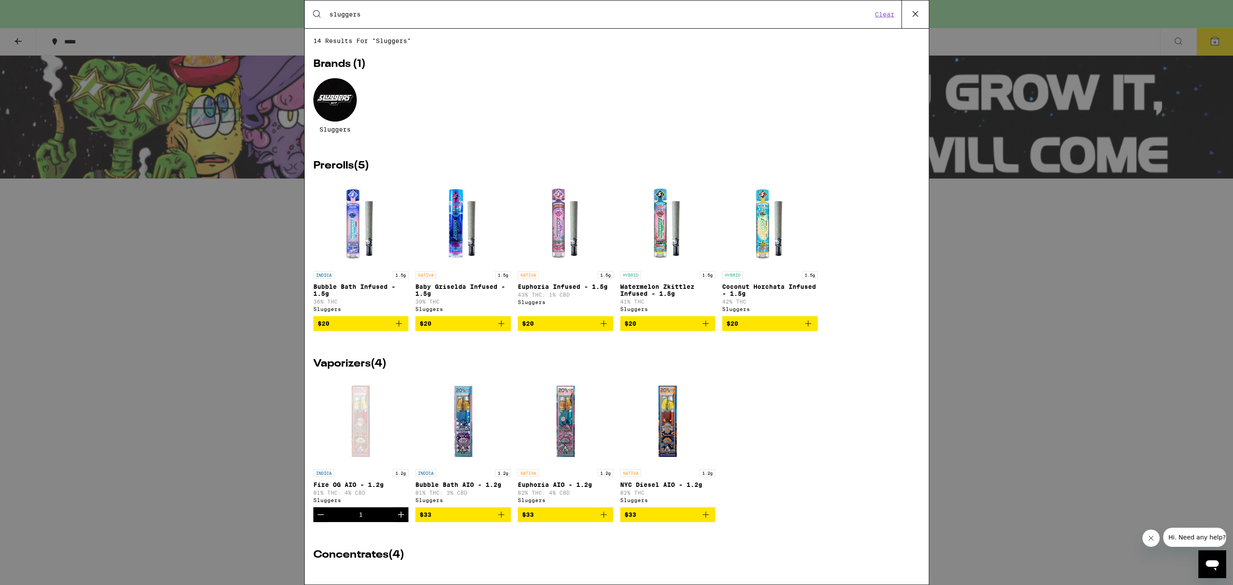
type input "sluggers"
click at [336, 120] on div at bounding box center [334, 99] width 43 height 43
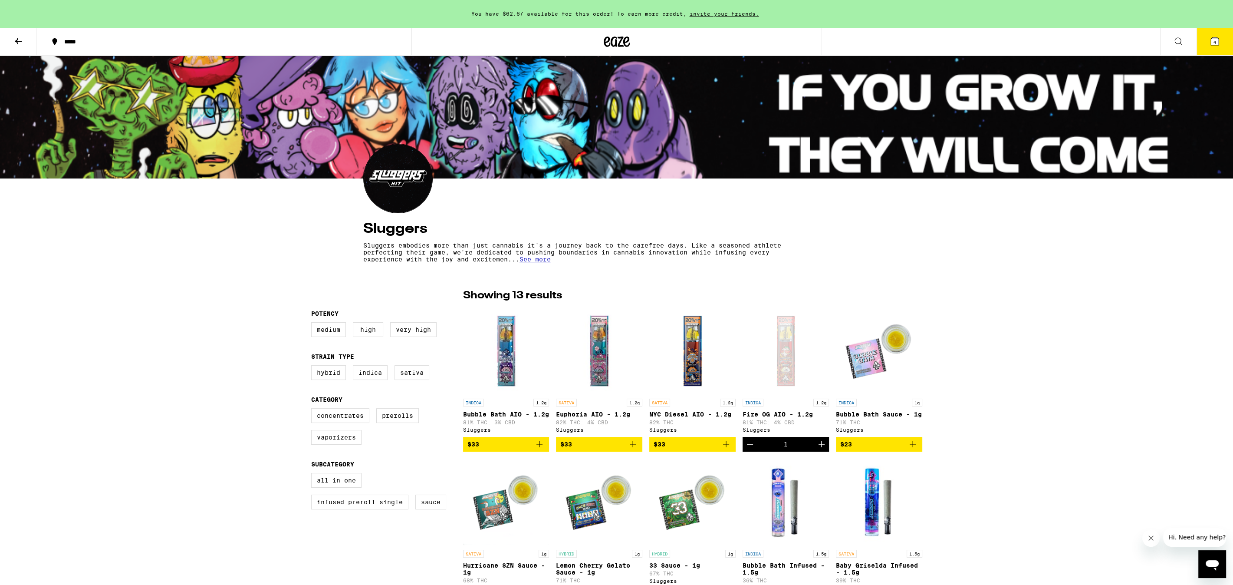
click at [699, 351] on img "Open page for NYC Diesel AIO - 1.2g from Sluggers" at bounding box center [692, 350] width 86 height 87
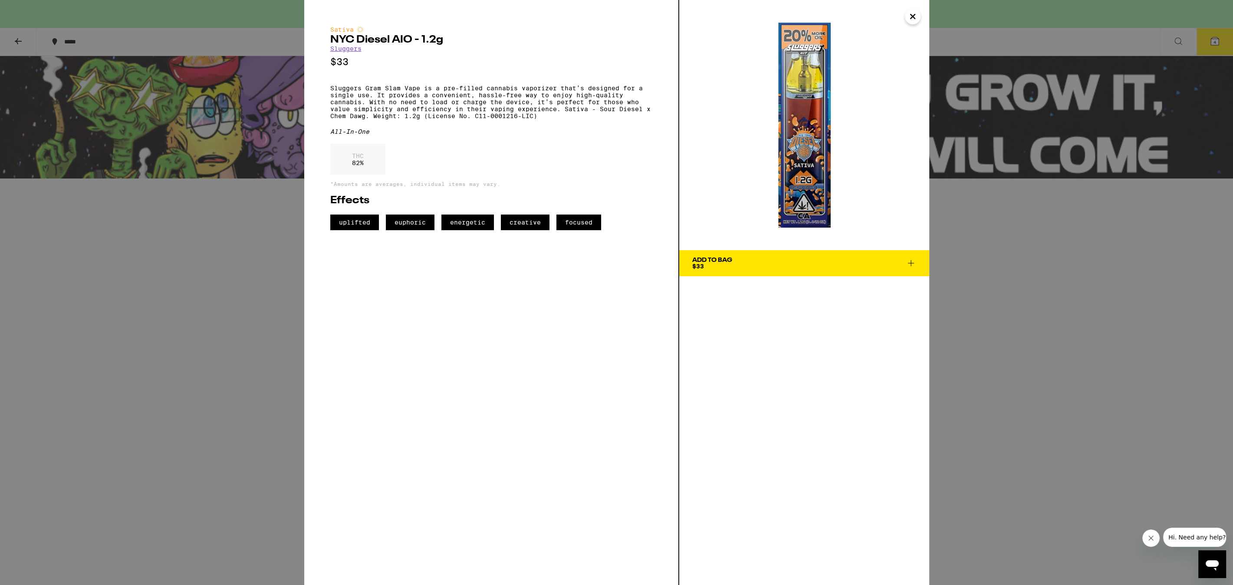
click at [909, 16] on icon "Close" at bounding box center [913, 16] width 10 height 13
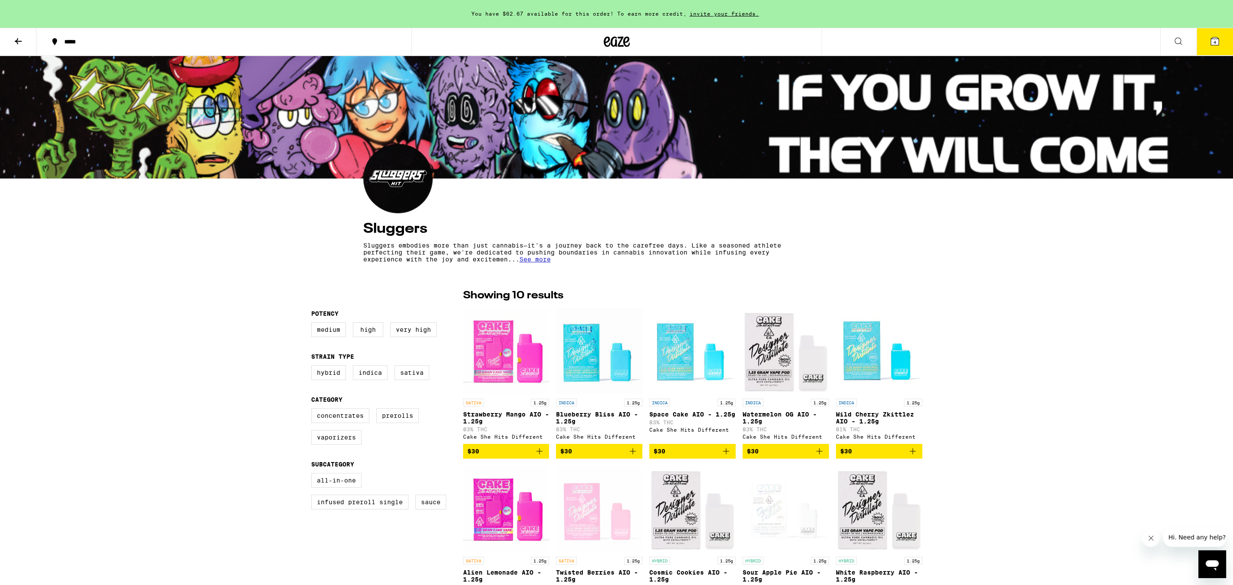
click at [1054, 37] on icon at bounding box center [1215, 41] width 10 height 10
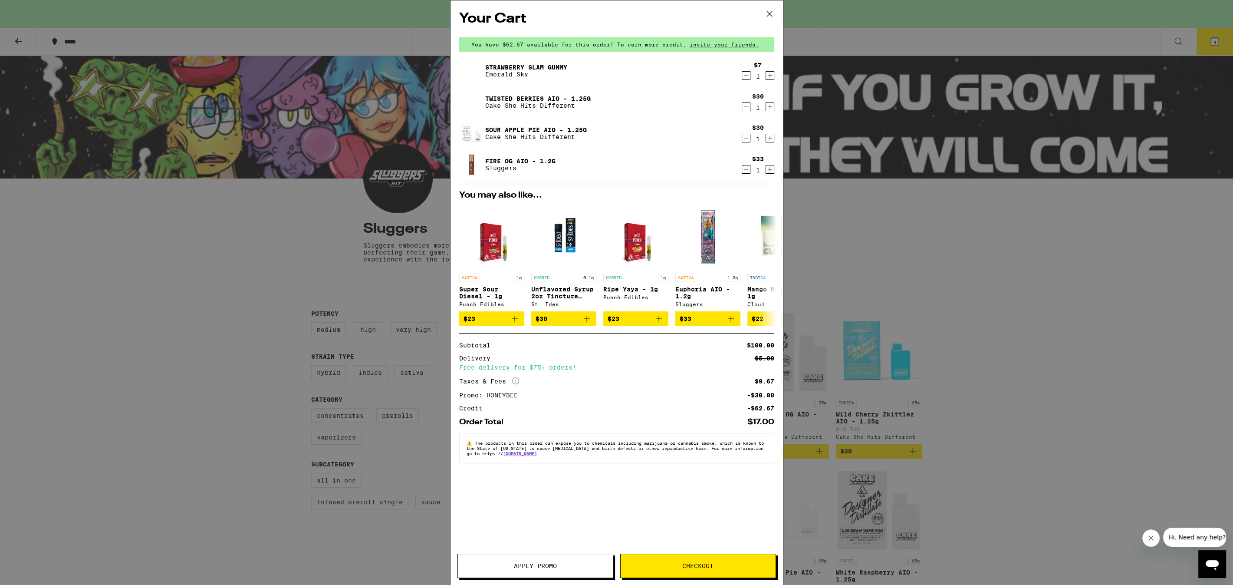
click at [506, 161] on link "Fire OG AIO - 1.2g" at bounding box center [520, 161] width 70 height 7
